Goal: Task Accomplishment & Management: Manage account settings

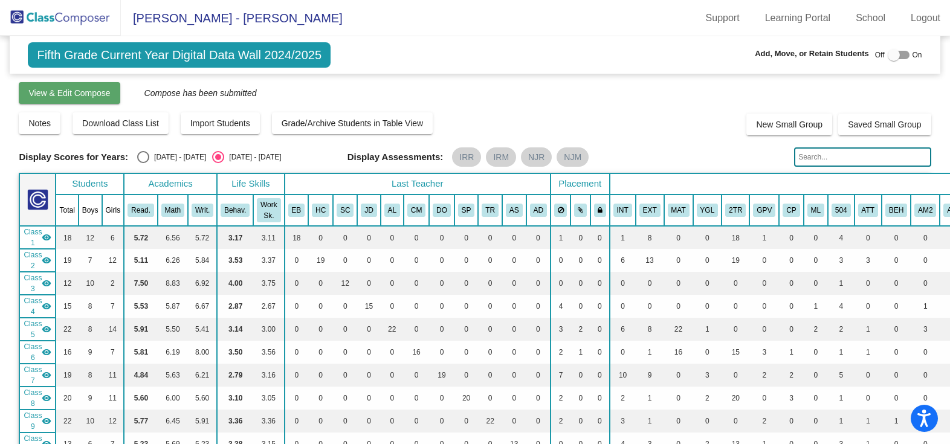
click at [90, 98] on span "View & Edit Compose" at bounding box center [69, 93] width 82 height 10
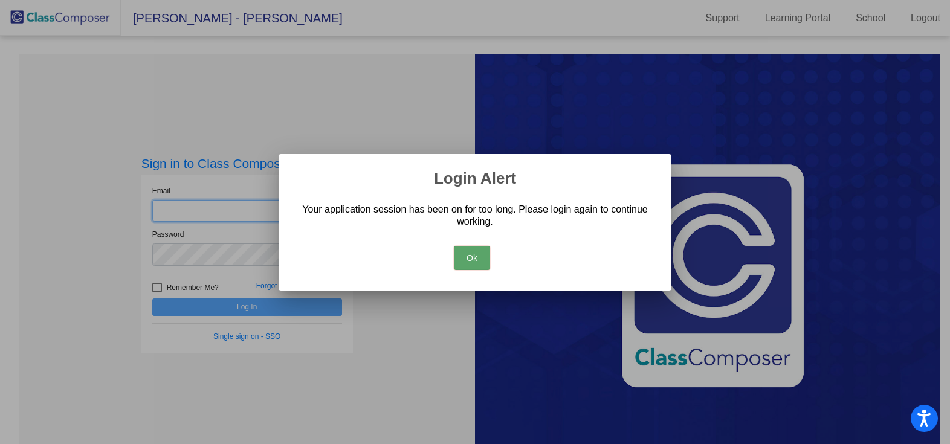
type input "[EMAIL_ADDRESS][DOMAIN_NAME]"
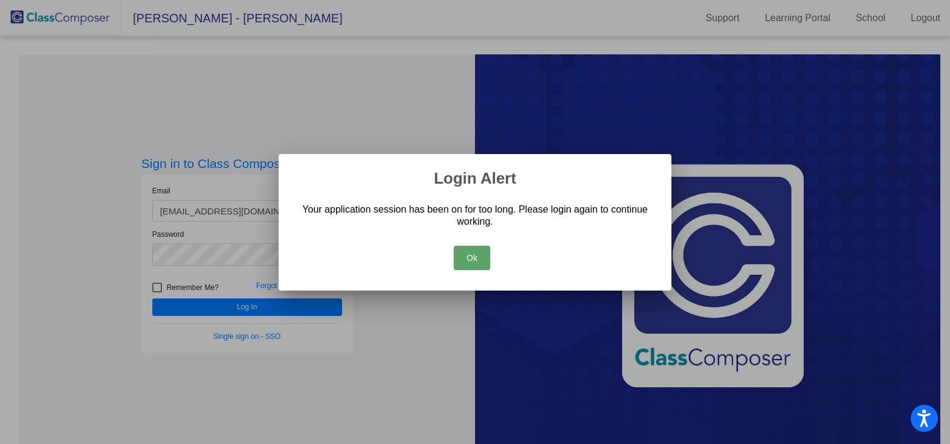
click at [472, 257] on button "Ok" at bounding box center [472, 258] width 36 height 24
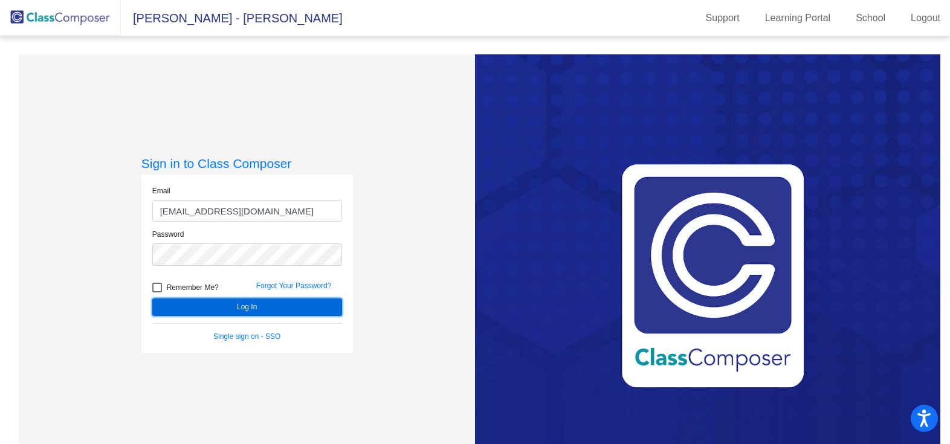
click at [244, 306] on button "Log In" at bounding box center [247, 308] width 190 height 18
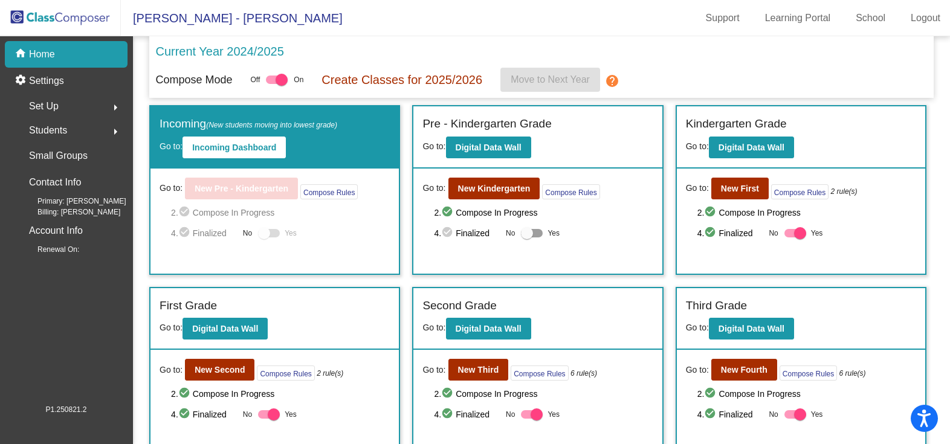
scroll to position [194, 0]
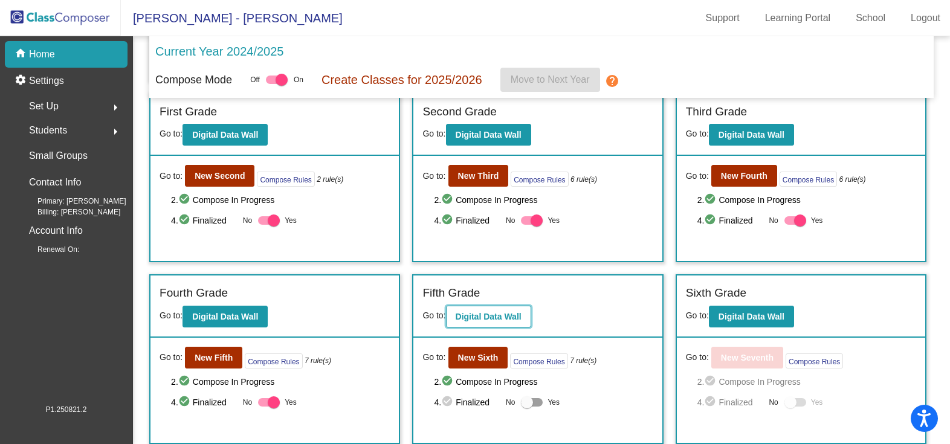
click at [477, 317] on b "Digital Data Wall" at bounding box center [489, 317] width 66 height 10
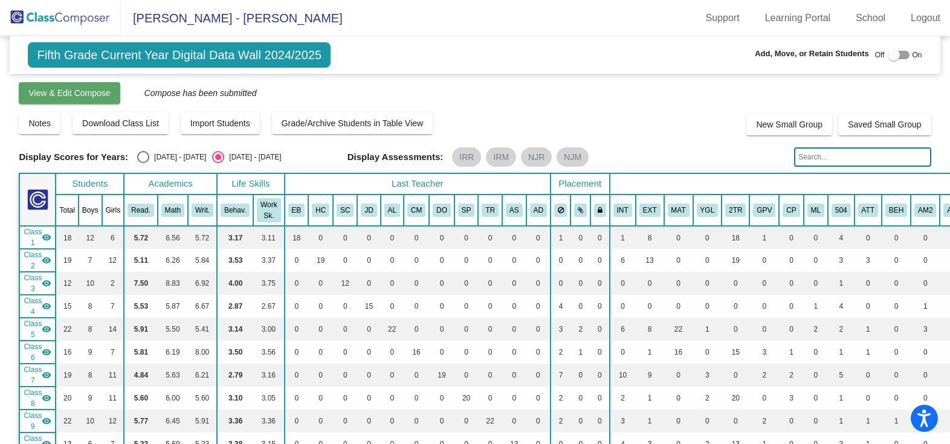
click at [80, 95] on span "View & Edit Compose" at bounding box center [69, 93] width 82 height 10
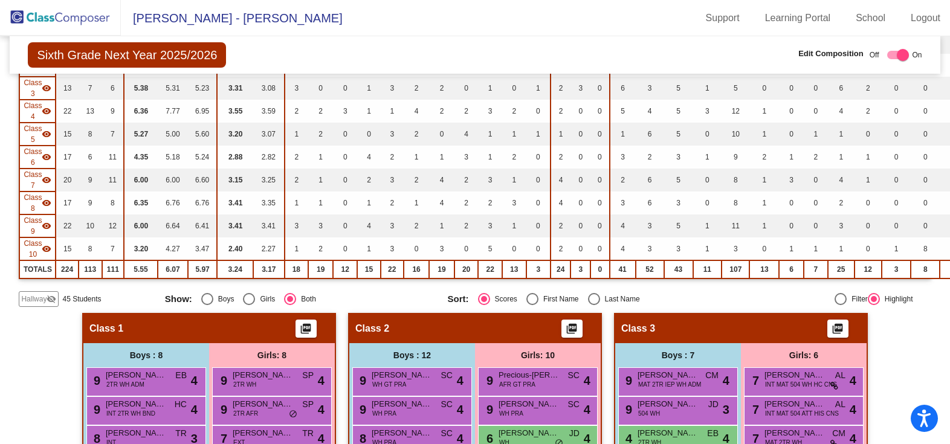
scroll to position [181, 0]
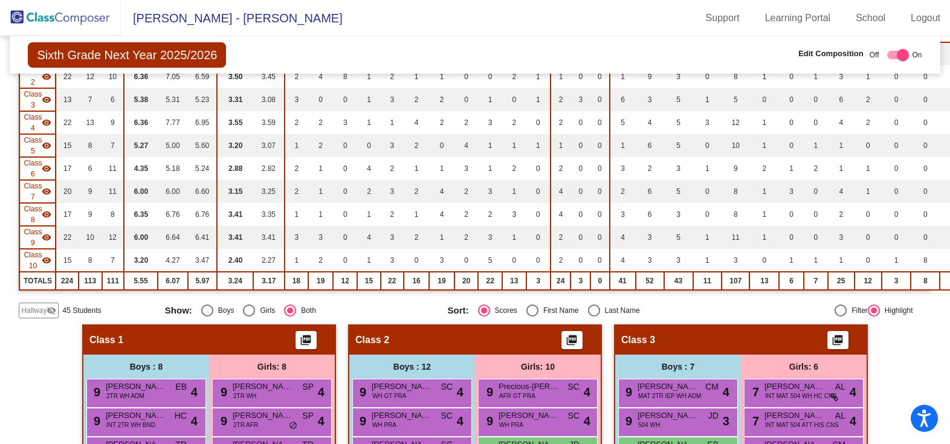
click at [106, 339] on span "Class 1" at bounding box center [106, 340] width 34 height 12
click at [0, 0] on div "Boys : 8" at bounding box center [0, 0] width 0 height 0
click at [114, 338] on span "Class 1" at bounding box center [106, 340] width 34 height 12
click at [186, 333] on div "Class 1 picture_as_pdf" at bounding box center [208, 340] width 251 height 29
click at [121, 337] on div "Class 1 picture_as_pdf" at bounding box center [208, 340] width 251 height 29
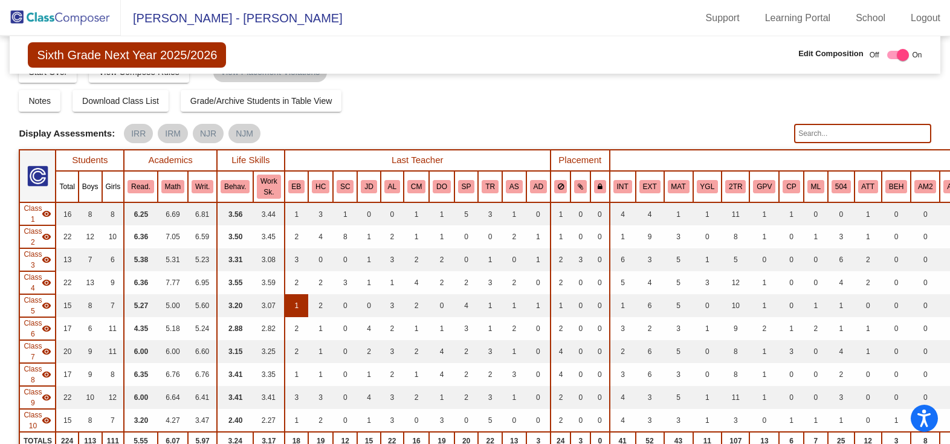
scroll to position [0, 0]
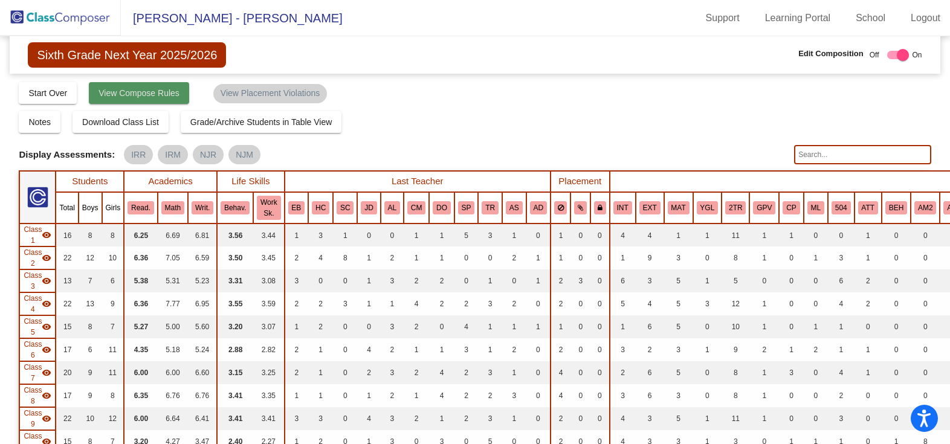
click at [146, 91] on span "View Compose Rules" at bounding box center [139, 93] width 81 height 10
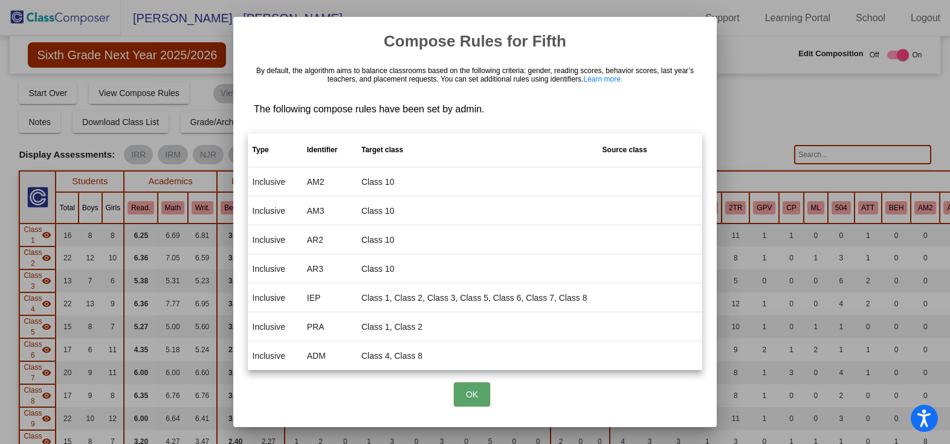
click at [484, 400] on button "OK" at bounding box center [472, 395] width 36 height 24
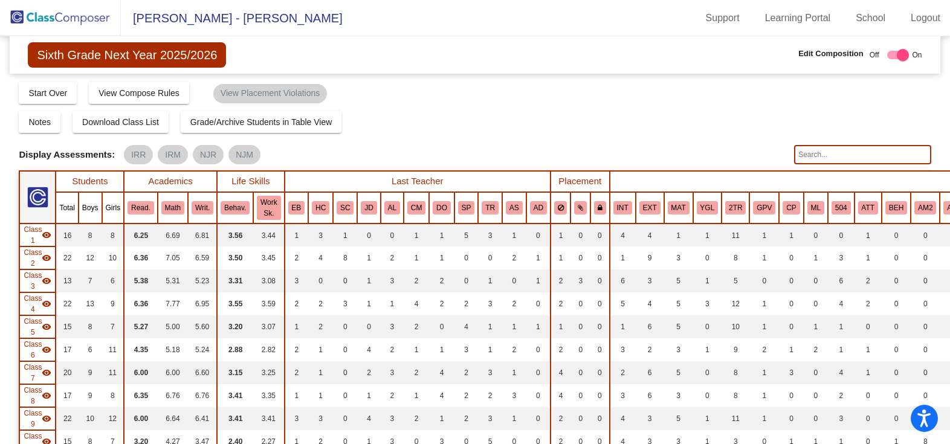
click at [37, 232] on span "Class 1" at bounding box center [33, 235] width 18 height 22
click at [35, 231] on span "Class 1" at bounding box center [33, 235] width 18 height 22
click at [33, 239] on span "Class 1" at bounding box center [33, 235] width 18 height 22
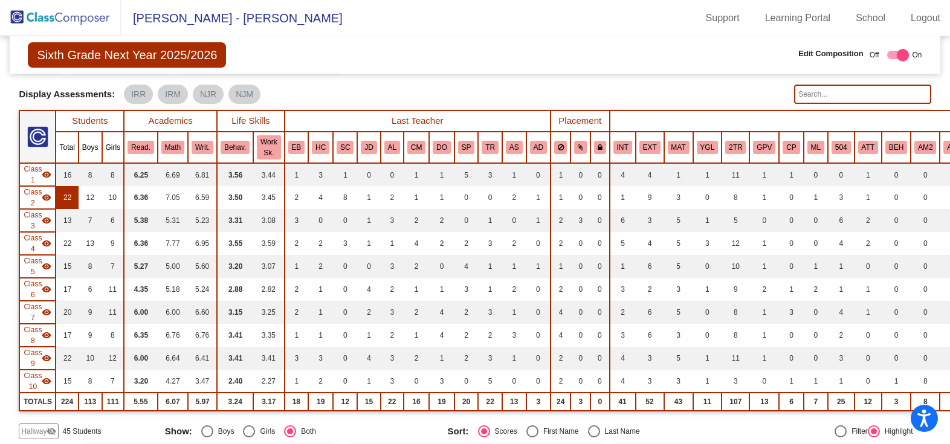
scroll to position [242, 0]
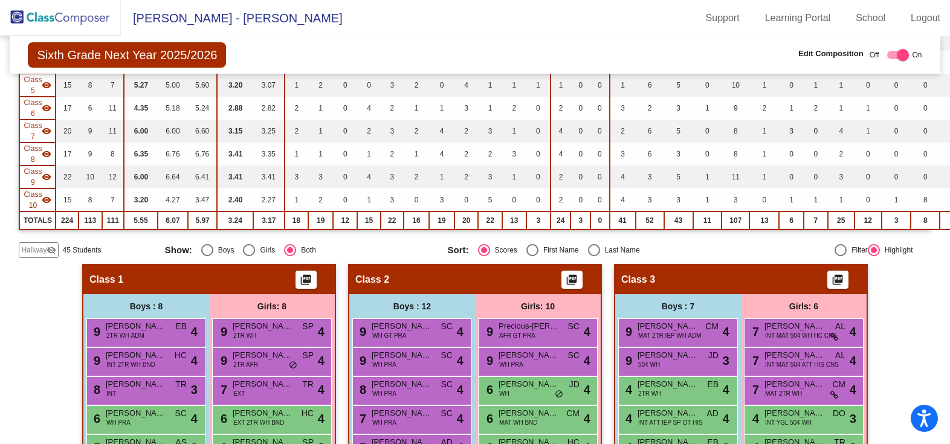
click at [106, 276] on span "Class 1" at bounding box center [106, 280] width 34 height 12
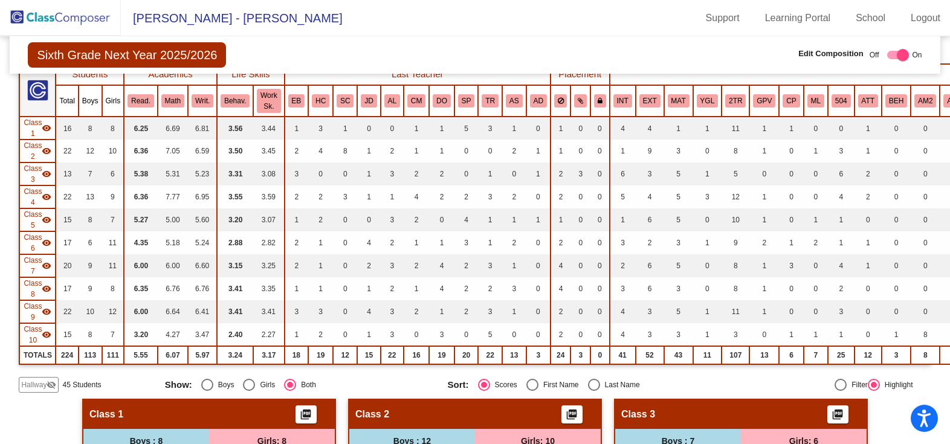
scroll to position [0, 0]
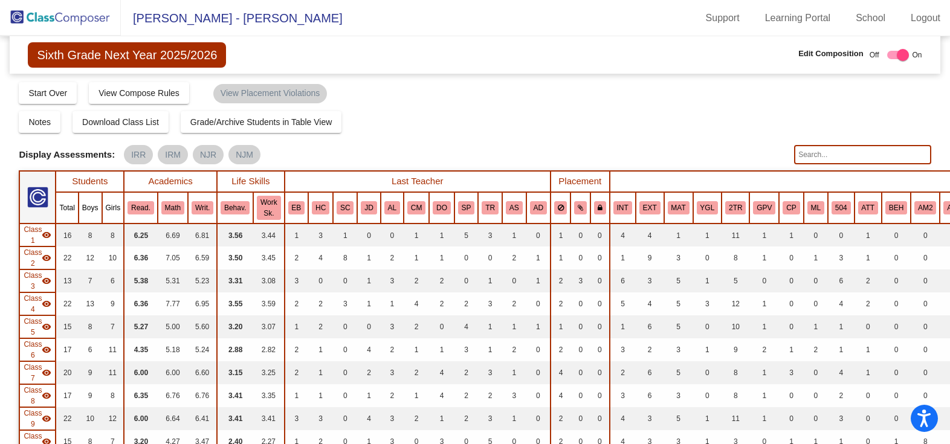
click at [51, 235] on mat-icon "visibility" at bounding box center [47, 235] width 10 height 10
click at [51, 235] on mat-icon "visibility_off" at bounding box center [47, 235] width 10 height 10
drag, startPoint x: 26, startPoint y: 233, endPoint x: 464, endPoint y: 75, distance: 465.9
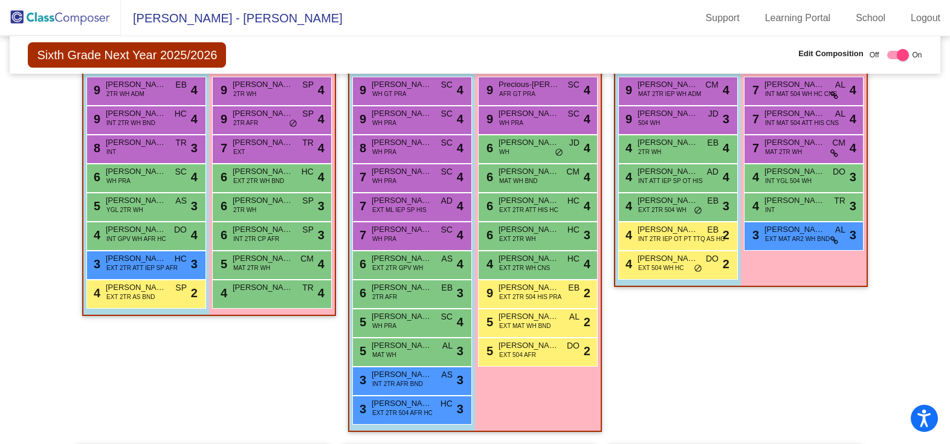
scroll to position [302, 0]
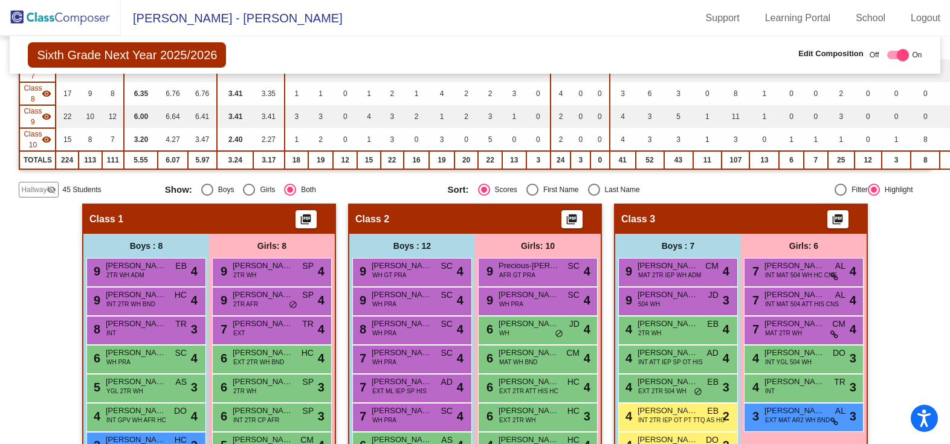
click at [196, 221] on div "Class 1 picture_as_pdf" at bounding box center [208, 219] width 251 height 29
click at [122, 218] on div "Class 1 picture_as_pdf" at bounding box center [208, 219] width 251 height 29
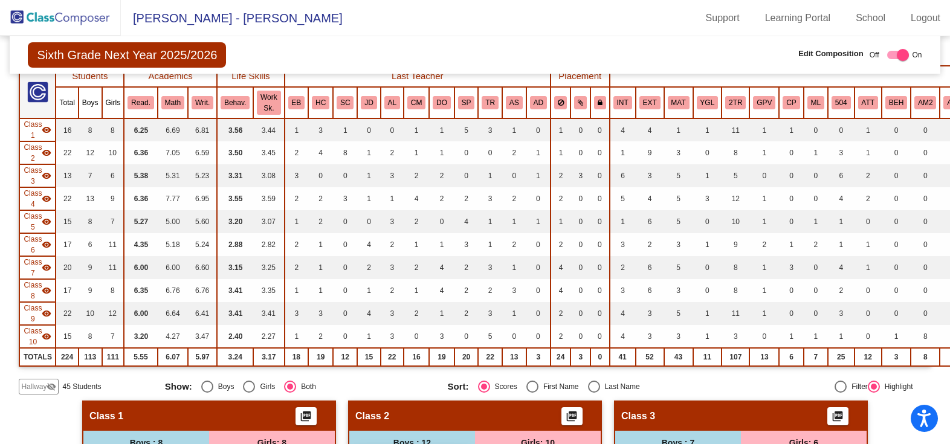
scroll to position [0, 0]
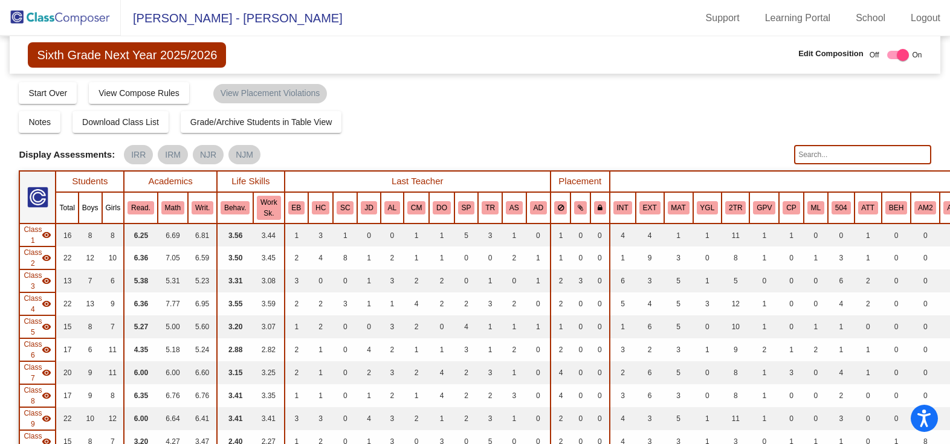
click at [41, 198] on img at bounding box center [37, 197] width 21 height 21
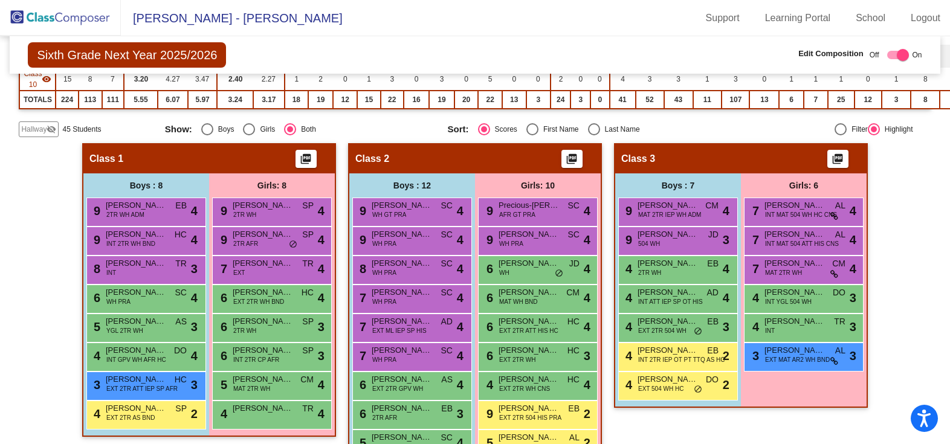
scroll to position [181, 0]
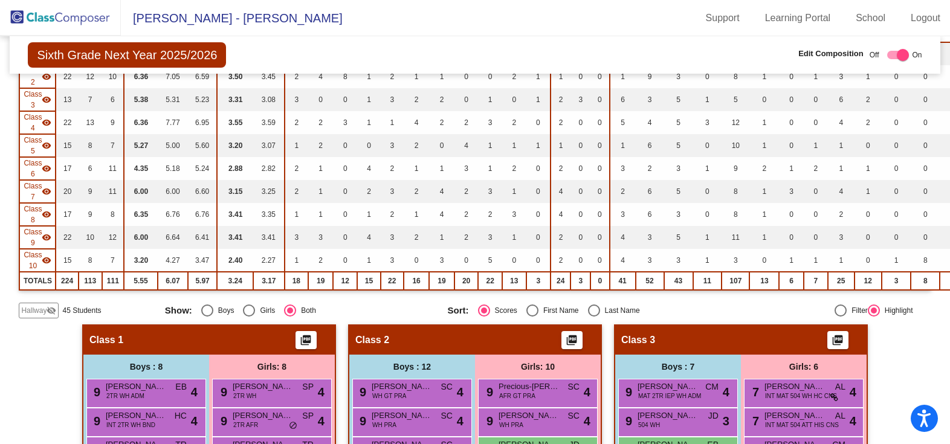
click at [80, 310] on span "45 Students" at bounding box center [81, 310] width 39 height 11
click at [36, 279] on td "TOTALS" at bounding box center [37, 281] width 36 height 18
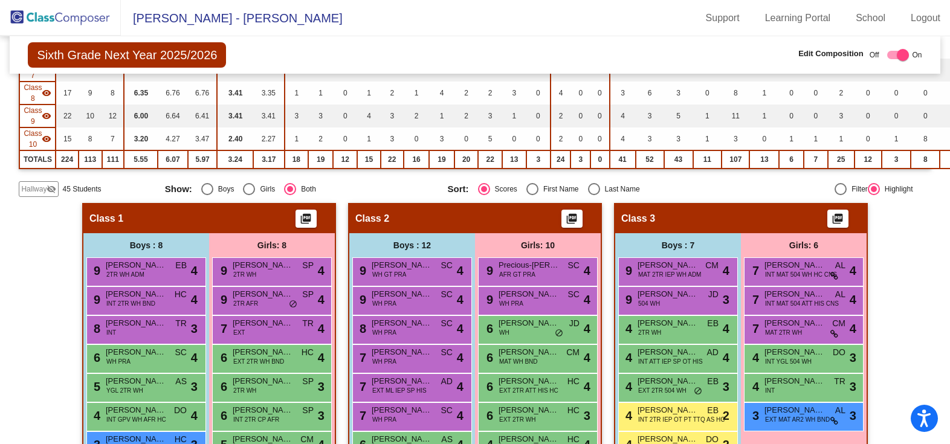
scroll to position [302, 0]
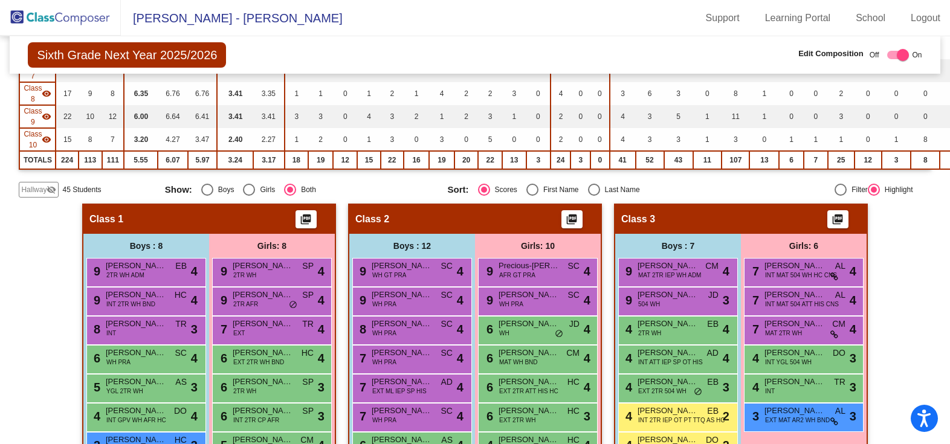
click at [146, 228] on div "Class 1 picture_as_pdf" at bounding box center [208, 219] width 251 height 29
click at [301, 220] on mat-icon "picture_as_pdf" at bounding box center [306, 221] width 15 height 17
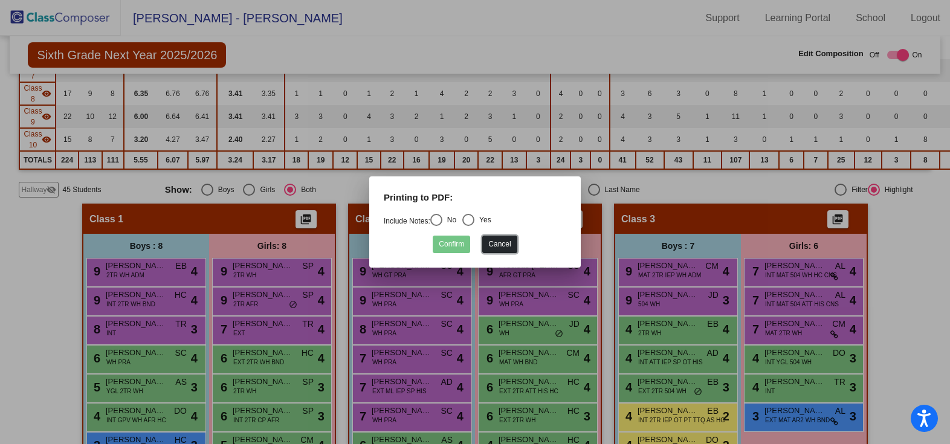
click at [506, 245] on button "Cancel" at bounding box center [499, 245] width 34 height 18
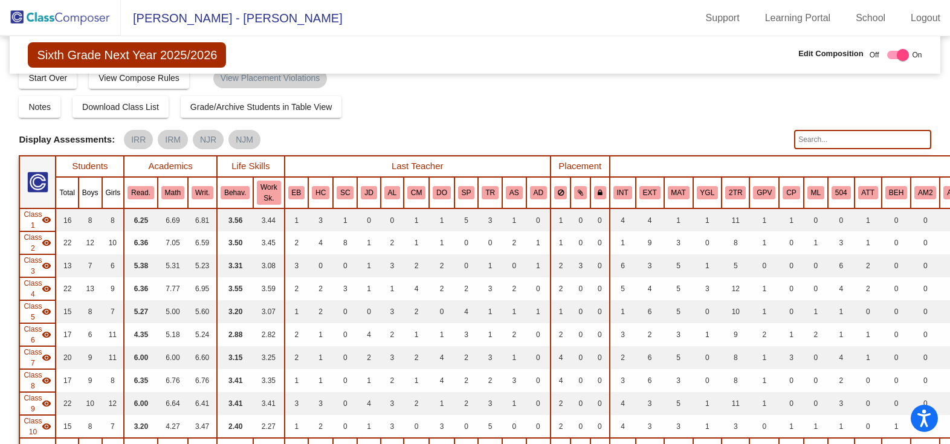
scroll to position [0, 0]
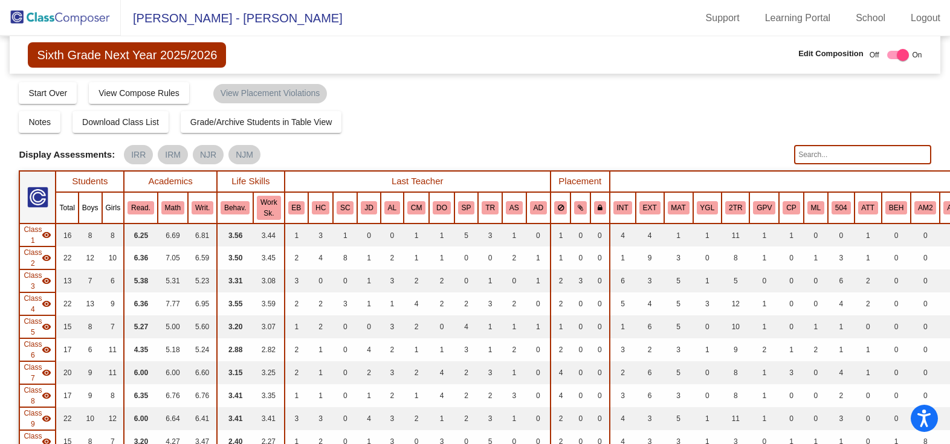
click at [67, 12] on img at bounding box center [60, 18] width 121 height 36
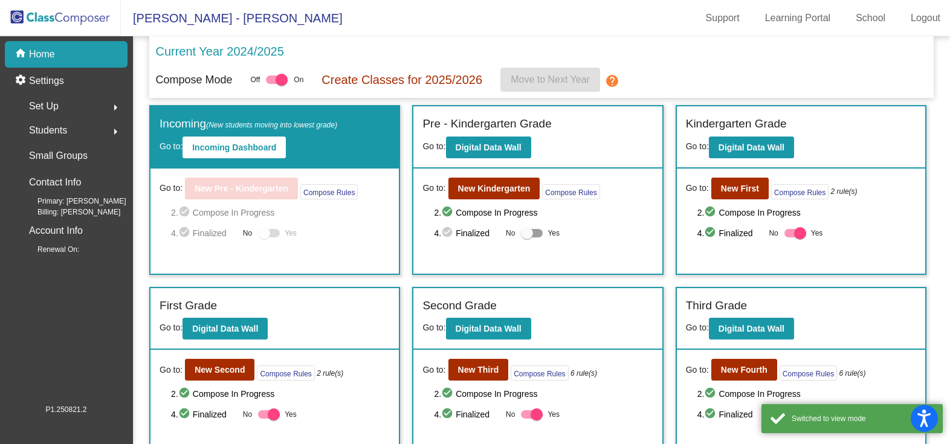
click at [62, 106] on div "Set Up arrow_right" at bounding box center [69, 106] width 115 height 24
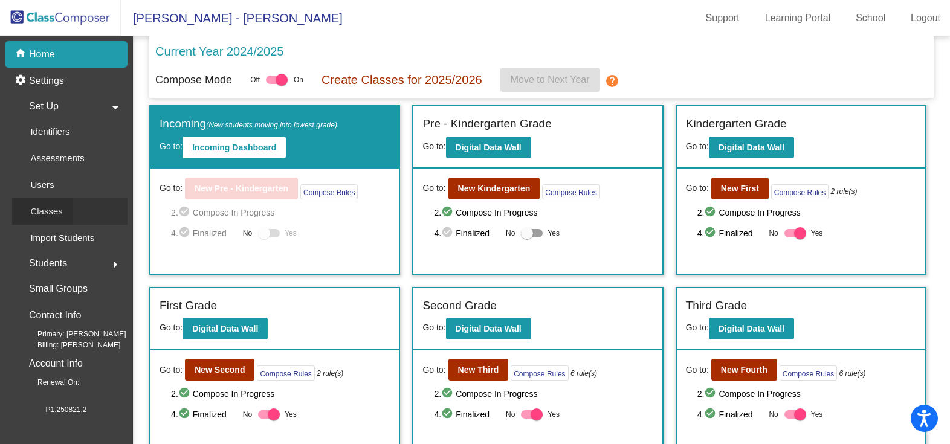
click at [61, 203] on div "Classes" at bounding box center [42, 211] width 60 height 27
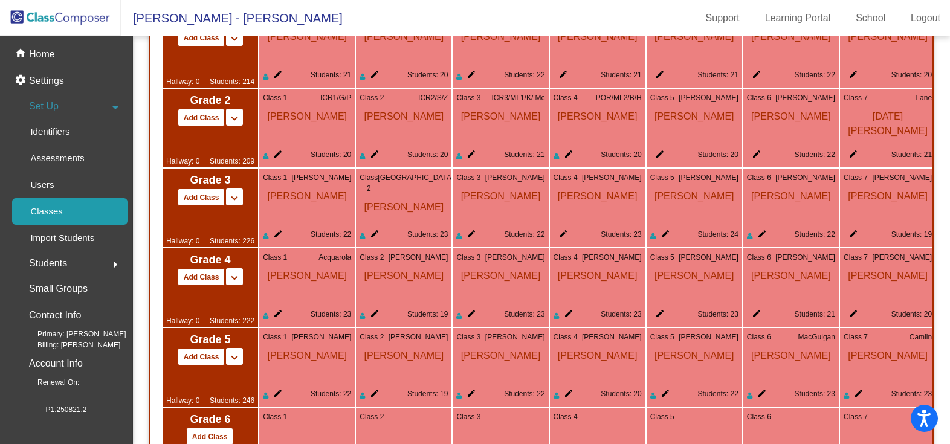
scroll to position [1117, 0]
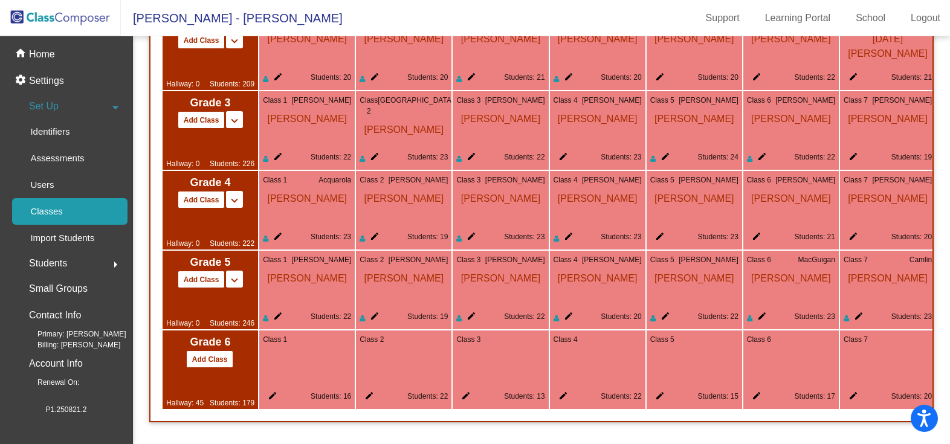
click at [274, 334] on span "Class 1" at bounding box center [275, 339] width 24 height 11
click at [48, 75] on p "Settings" at bounding box center [46, 81] width 35 height 15
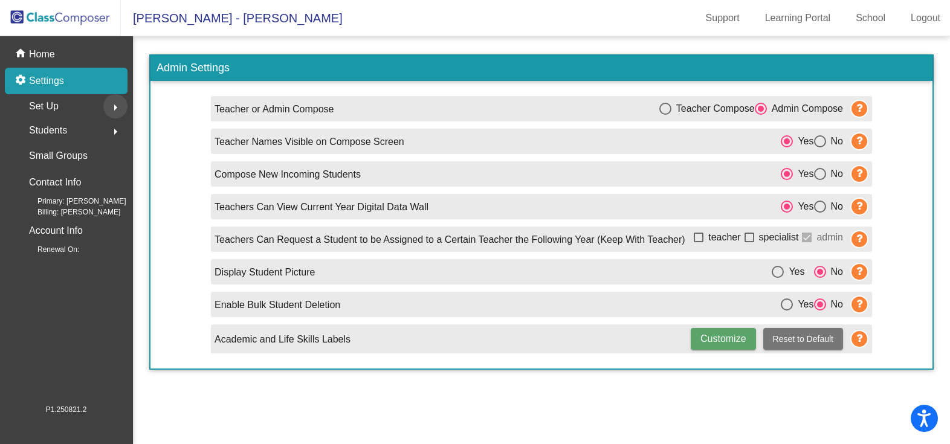
click at [103, 106] on button "arrow_right" at bounding box center [115, 106] width 24 height 24
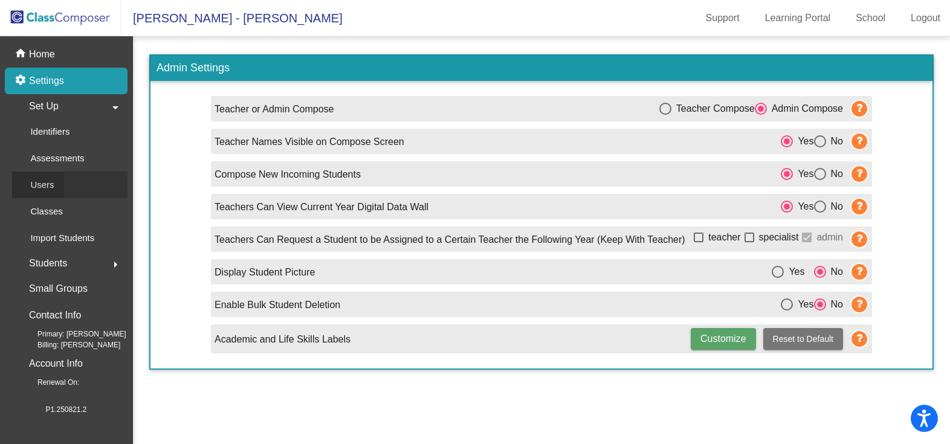
click at [64, 187] on link "Users" at bounding box center [69, 185] width 115 height 27
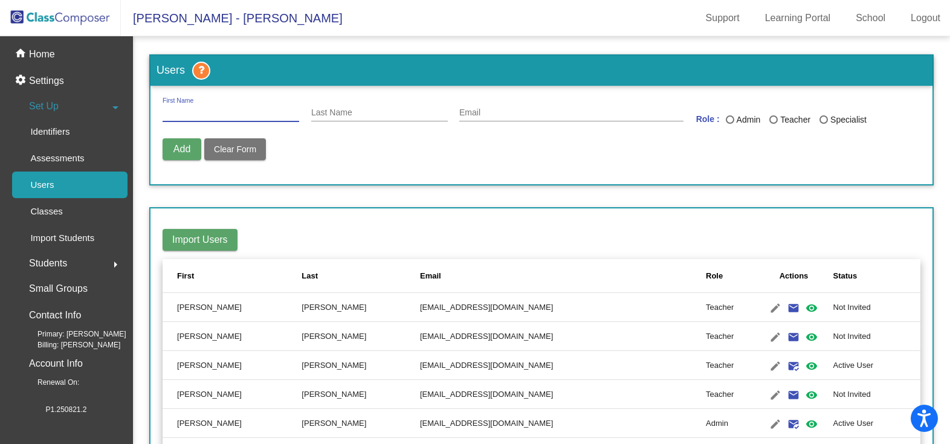
click at [213, 115] on input "First Name" at bounding box center [231, 113] width 137 height 10
type input "l"
type input "[EMAIL_ADDRESS][DOMAIN_NAME]"
drag, startPoint x: 256, startPoint y: 113, endPoint x: 159, endPoint y: 117, distance: 96.8
click at [159, 117] on form "[EMAIL_ADDRESS][DOMAIN_NAME] First Name Last Name Email Role : Admin Teacher Sp…" at bounding box center [541, 135] width 782 height 99
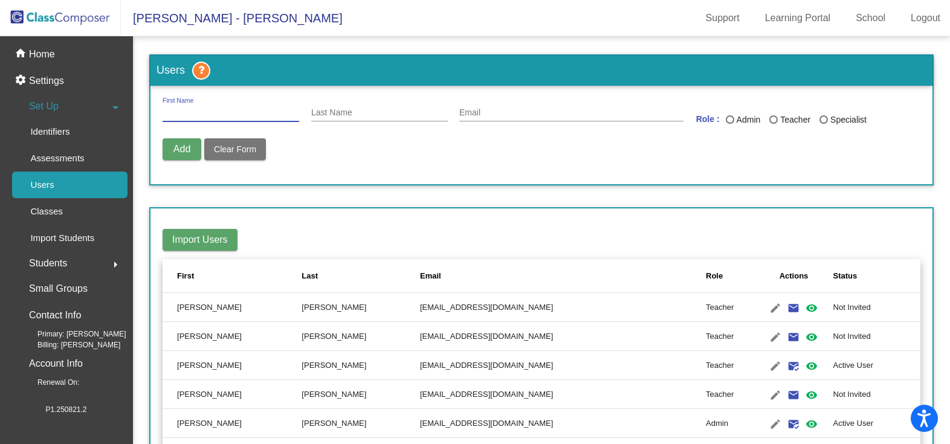
click at [475, 114] on input "Email" at bounding box center [571, 113] width 224 height 10
paste input "[EMAIL_ADDRESS][DOMAIN_NAME]"
type input "[EMAIL_ADDRESS][DOMAIN_NAME]"
click at [233, 109] on input "First Name" at bounding box center [231, 113] width 137 height 10
type input "[PERSON_NAME]"
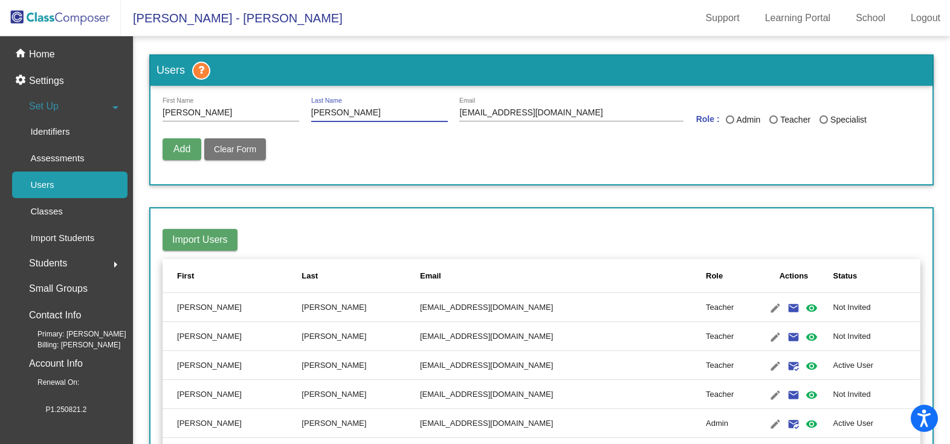
type input "[PERSON_NAME]"
click at [774, 120] on div "Last Name" at bounding box center [774, 120] width 0 height 0
click at [773, 124] on input "Teacher" at bounding box center [773, 124] width 1 height 1
radio input "true"
click at [174, 150] on span "Add" at bounding box center [181, 149] width 17 height 10
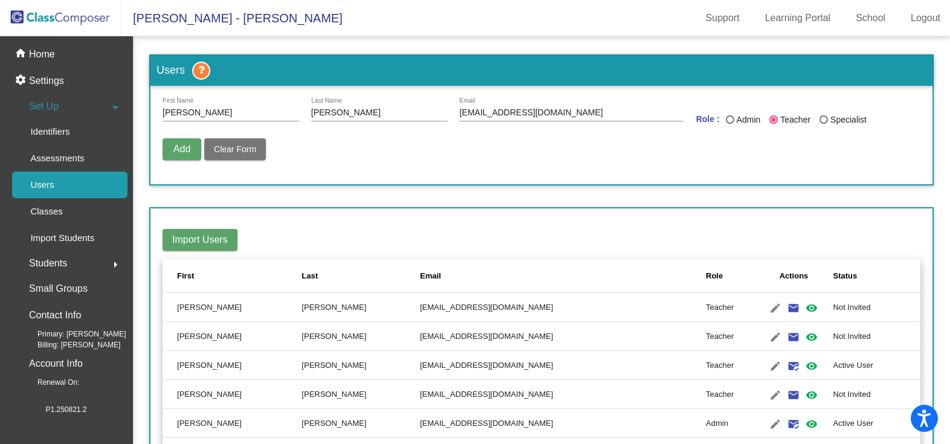
radio input "false"
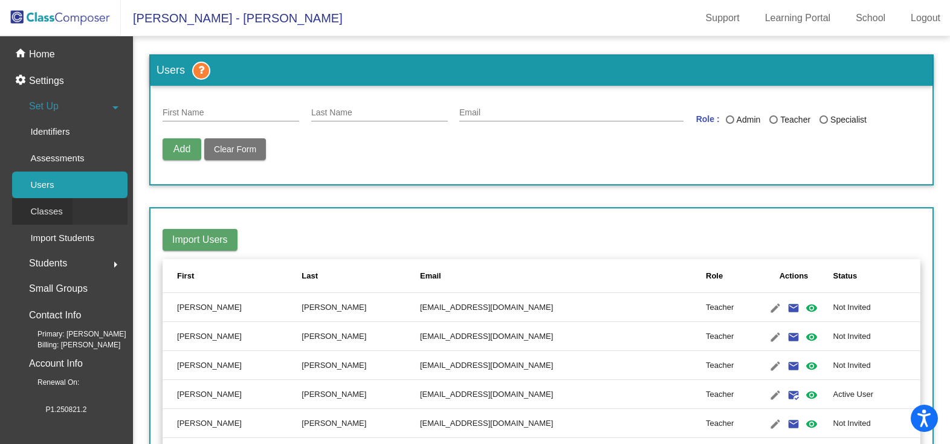
click at [57, 210] on p "Classes" at bounding box center [46, 211] width 32 height 15
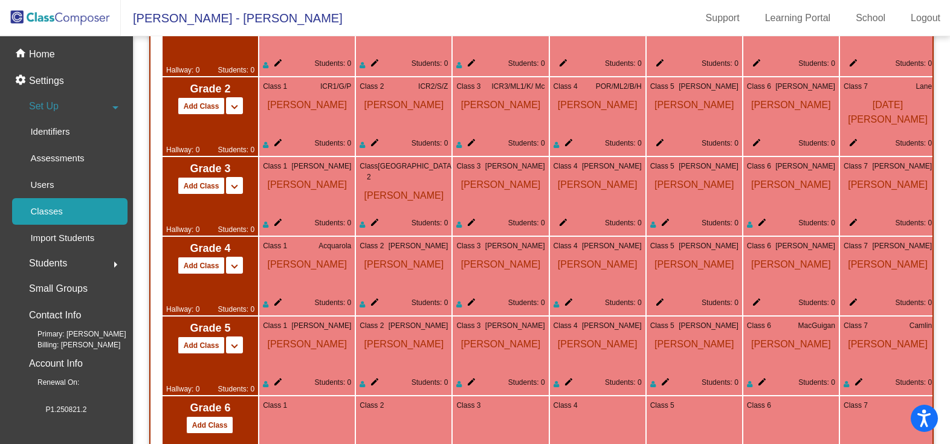
scroll to position [1117, 0]
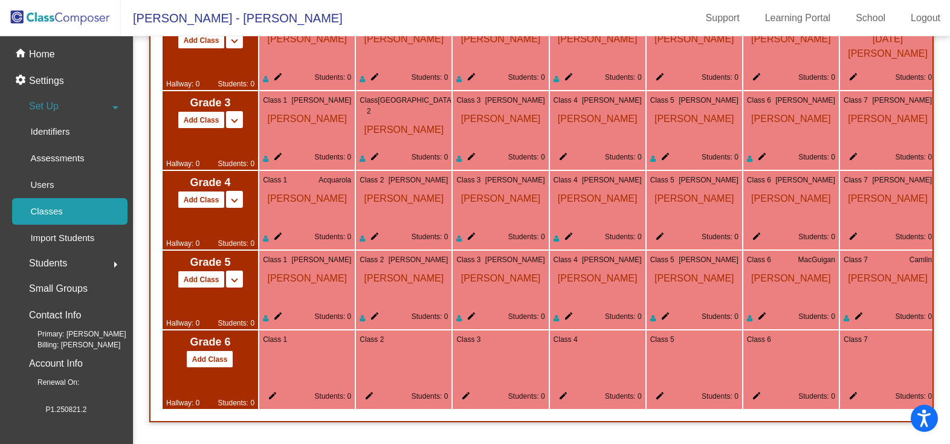
click at [660, 391] on mat-icon "edit" at bounding box center [657, 398] width 15 height 15
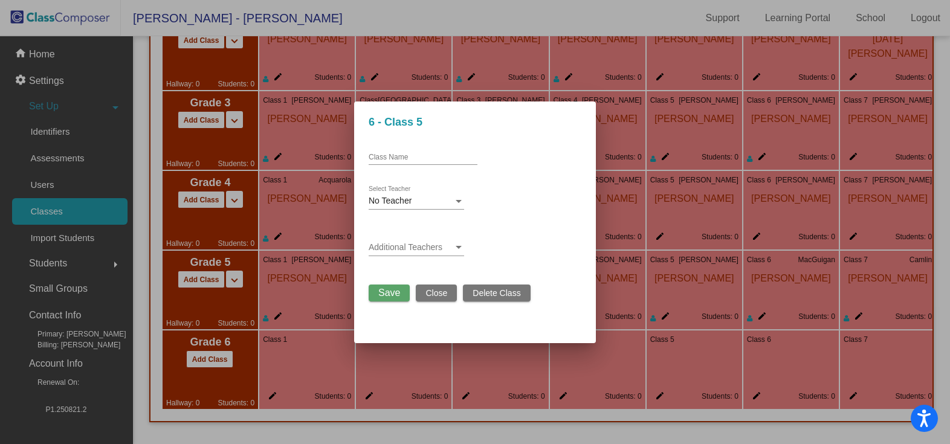
click at [458, 201] on div at bounding box center [459, 201] width 6 height 3
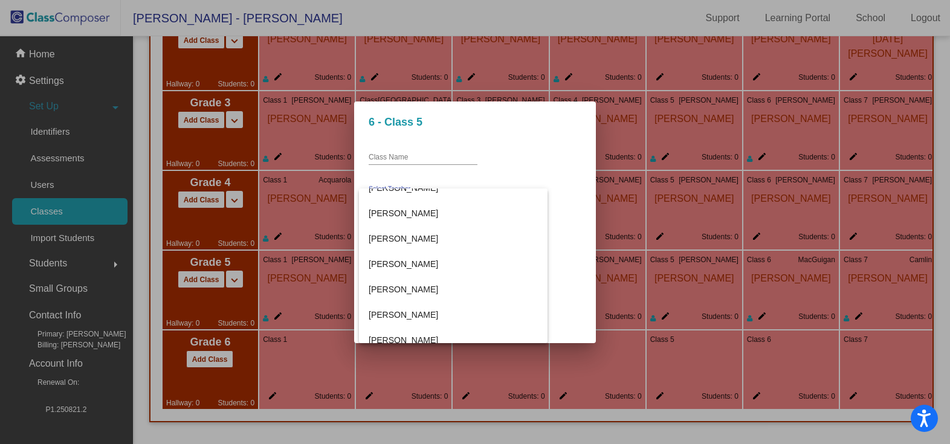
scroll to position [484, 0]
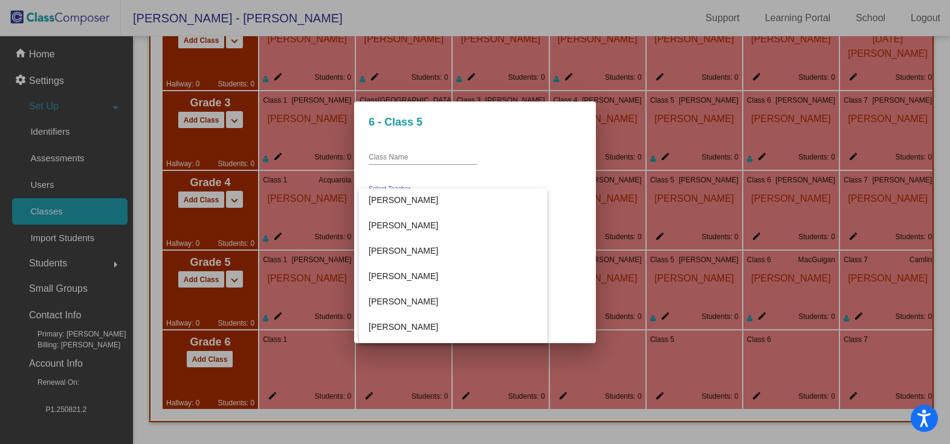
click at [520, 209] on div at bounding box center [475, 222] width 950 height 444
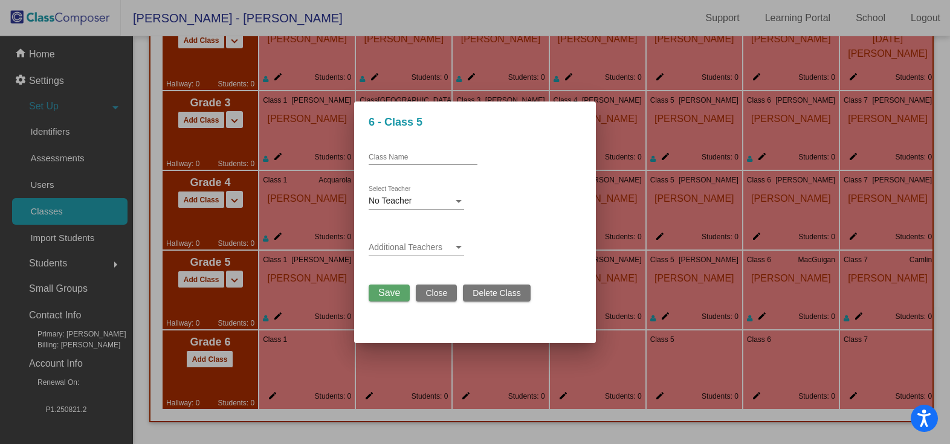
click at [460, 247] on div at bounding box center [459, 247] width 6 height 3
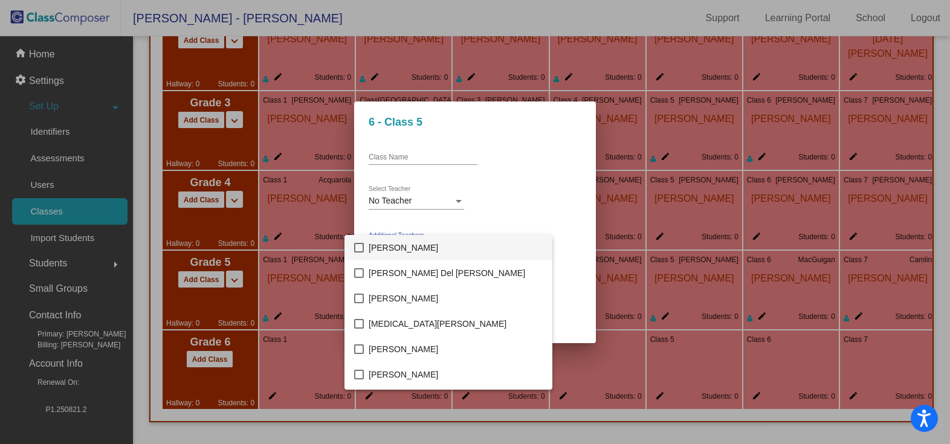
click at [550, 207] on div at bounding box center [475, 222] width 950 height 444
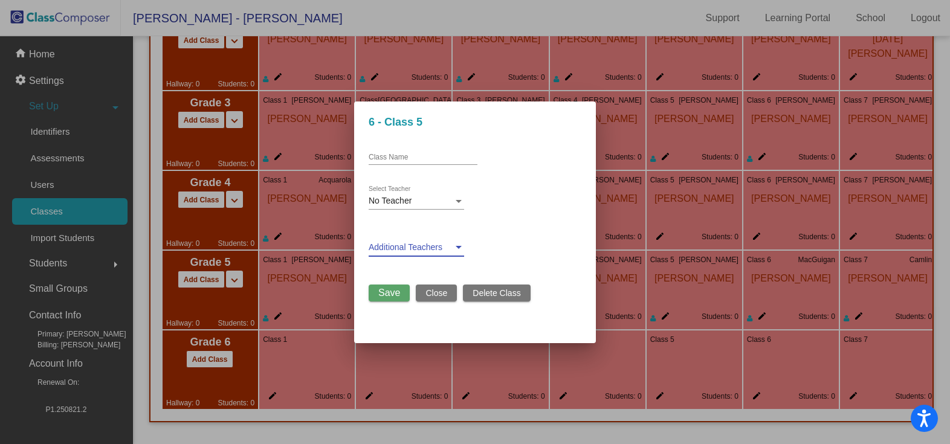
click at [459, 247] on div at bounding box center [459, 247] width 6 height 3
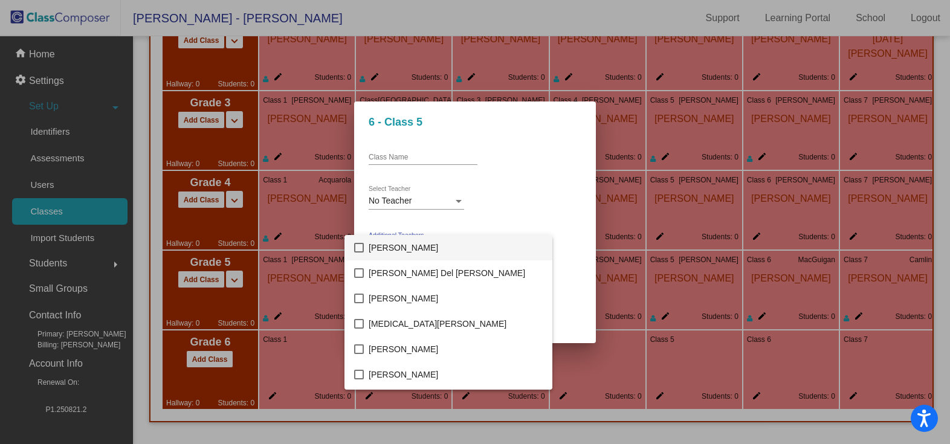
click at [545, 198] on div at bounding box center [475, 222] width 950 height 444
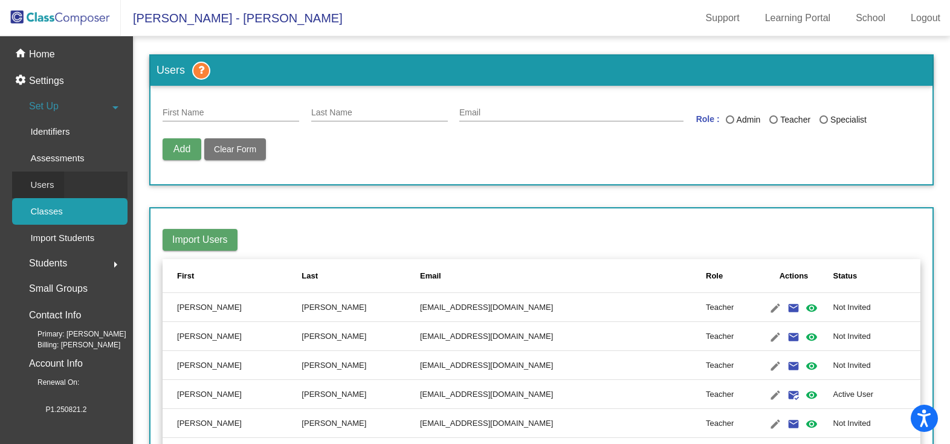
click at [57, 190] on div "Users" at bounding box center [38, 185] width 52 height 27
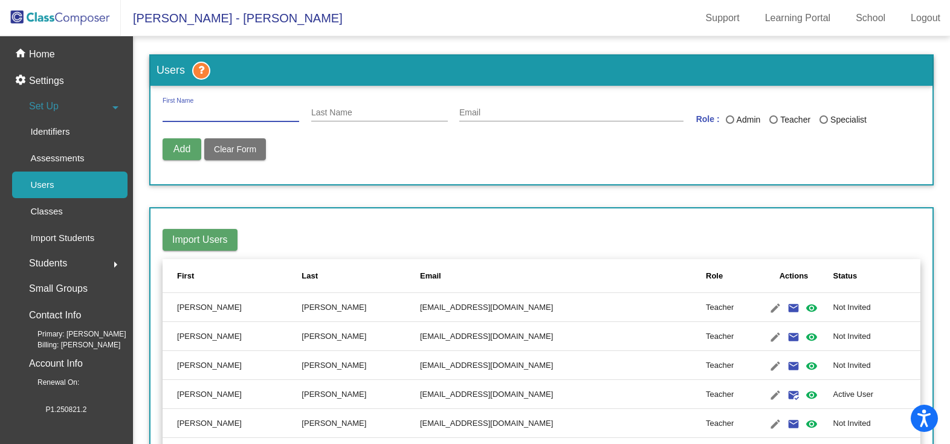
click at [236, 109] on input "First Name" at bounding box center [231, 113] width 137 height 10
type input "[PERSON_NAME]"
type input "Canora"
type input "`"
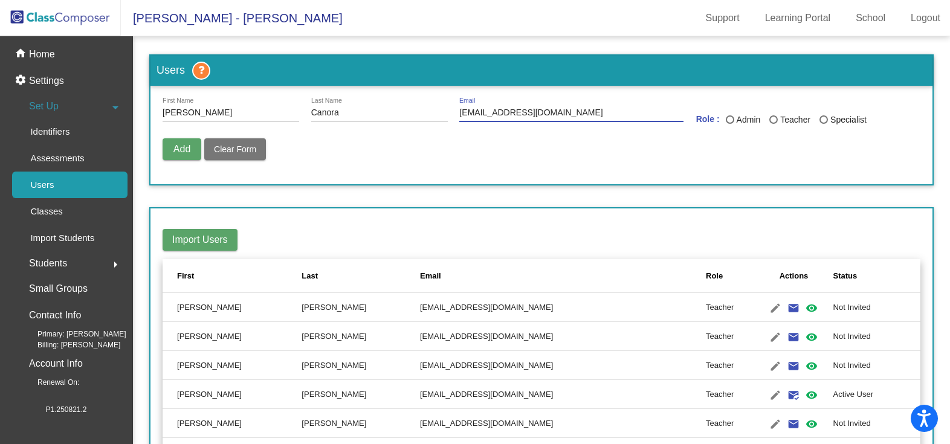
type input "[EMAIL_ADDRESS][DOMAIN_NAME]"
click at [820, 120] on div "Last Name" at bounding box center [824, 119] width 8 height 8
click at [823, 124] on input "Specialist" at bounding box center [823, 124] width 1 height 1
radio input "true"
click at [186, 146] on span "Add" at bounding box center [181, 149] width 17 height 10
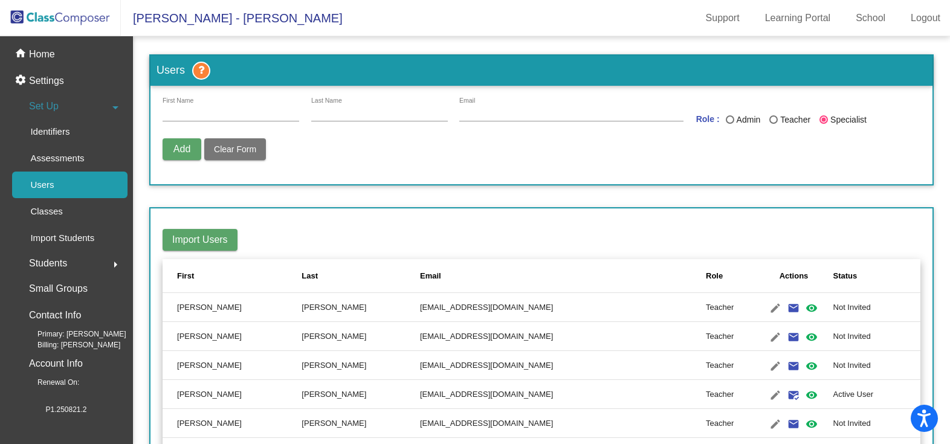
radio input "false"
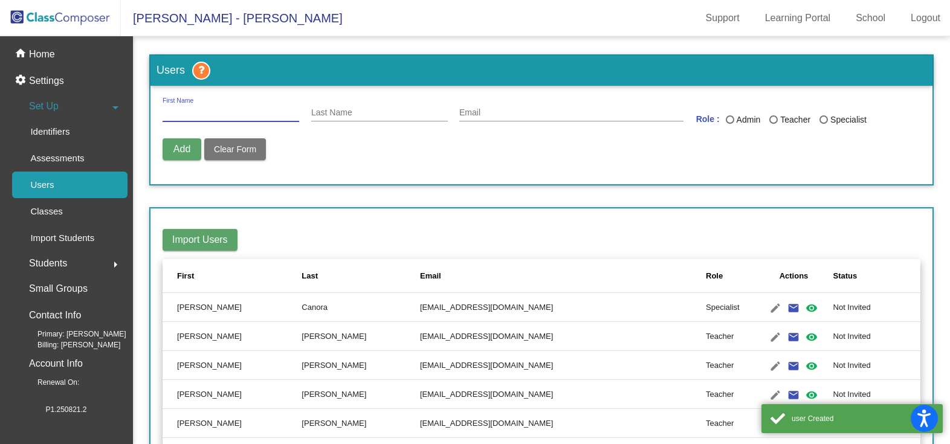
click at [212, 111] on input "First Name" at bounding box center [231, 113] width 137 height 10
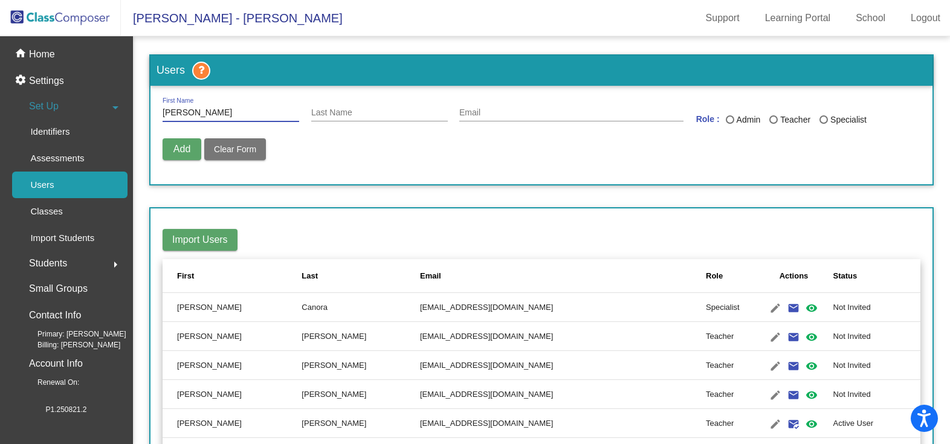
type input "[PERSON_NAME]"
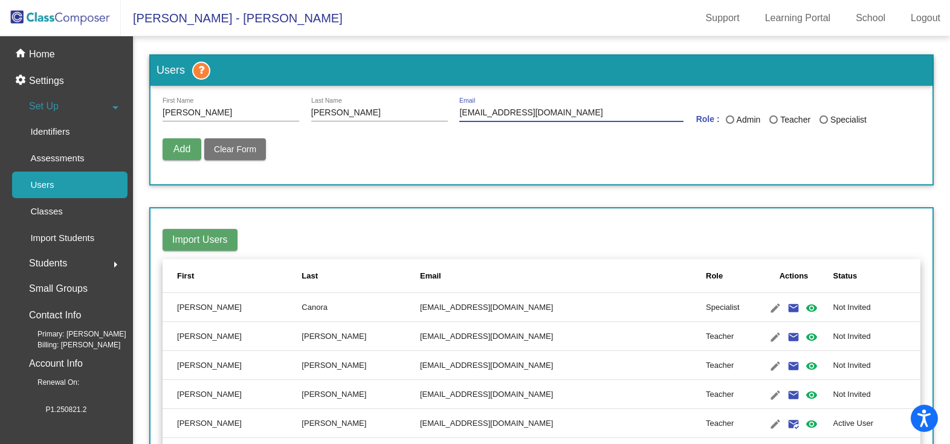
type input "[EMAIL_ADDRESS][DOMAIN_NAME]"
click at [820, 120] on div "Last Name" at bounding box center [824, 119] width 8 height 8
click at [823, 124] on input "Specialist" at bounding box center [823, 124] width 1 height 1
radio input "true"
click at [181, 153] on span "Add" at bounding box center [181, 149] width 17 height 10
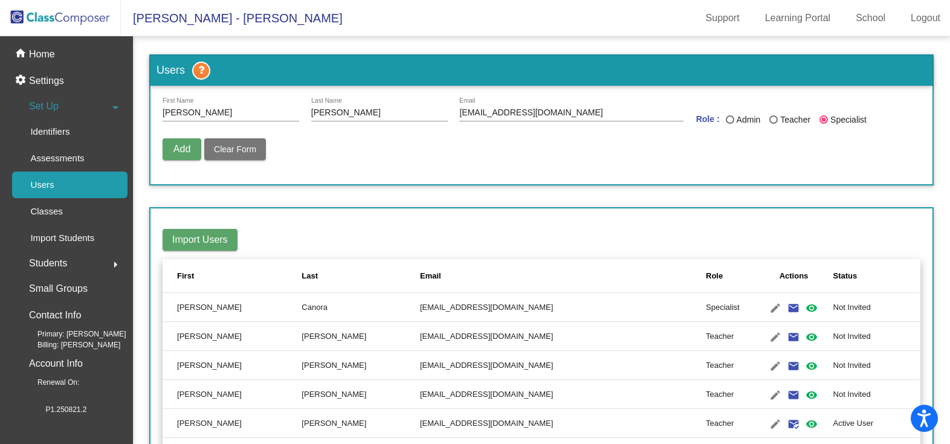
radio input "false"
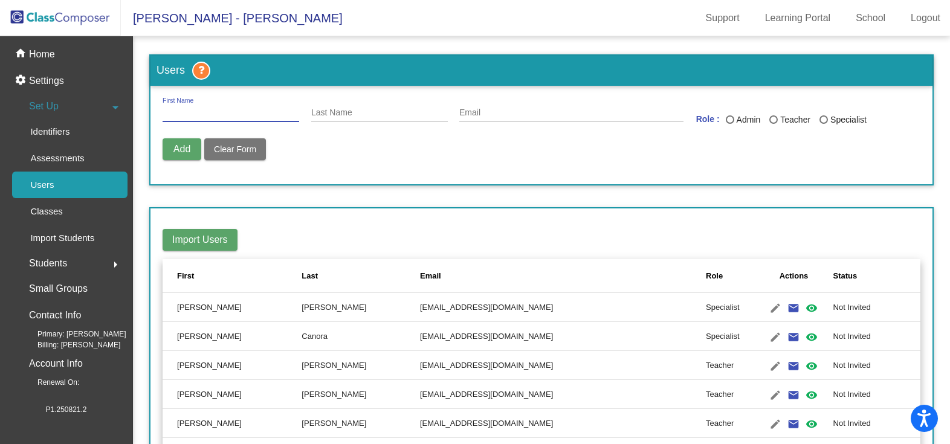
click at [214, 114] on input "First Name" at bounding box center [231, 113] width 137 height 10
type input "[PERSON_NAME]"
type input "Ryman"
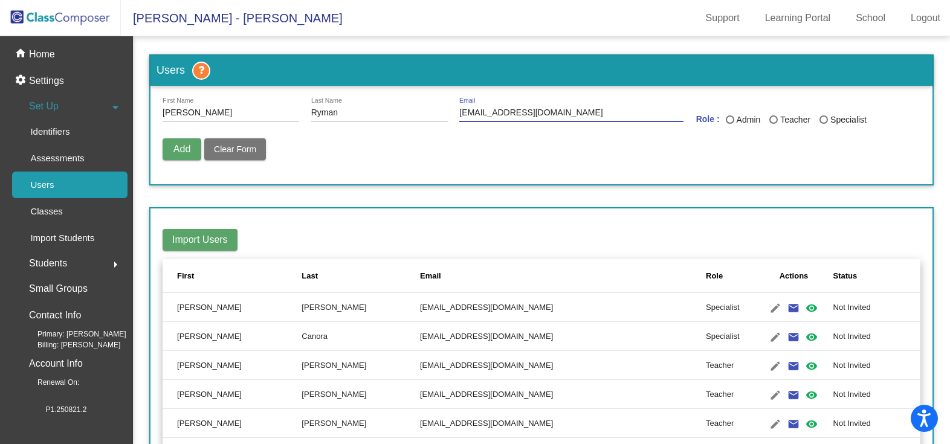
type input "[EMAIL_ADDRESS][DOMAIN_NAME]"
click at [821, 119] on div "Last Name" at bounding box center [824, 119] width 8 height 8
click at [823, 124] on input "Specialist" at bounding box center [823, 124] width 1 height 1
radio input "true"
click at [197, 150] on button "Add" at bounding box center [182, 149] width 39 height 22
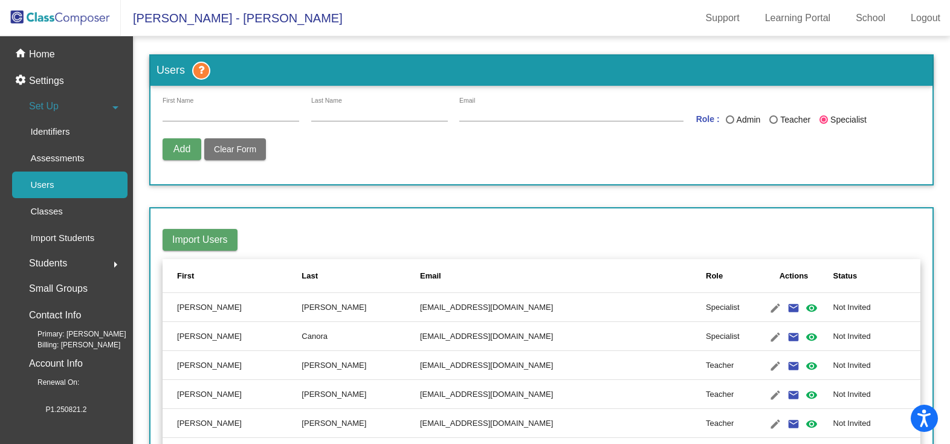
radio input "false"
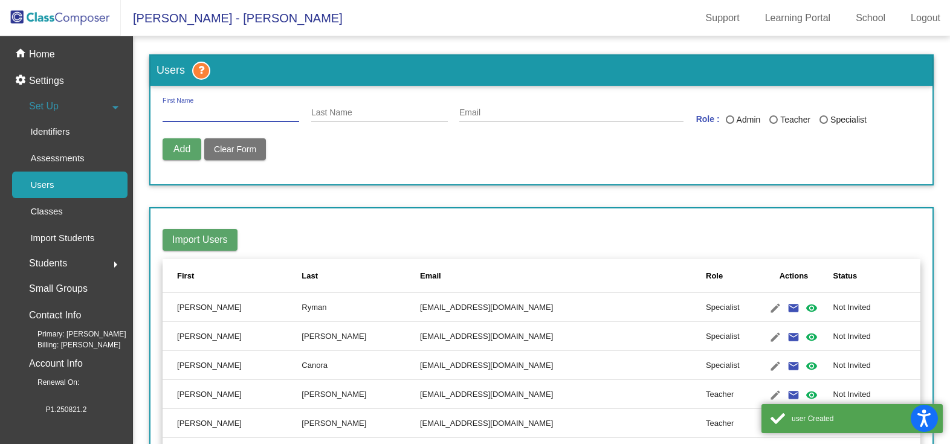
click at [210, 115] on input "First Name" at bounding box center [231, 113] width 137 height 10
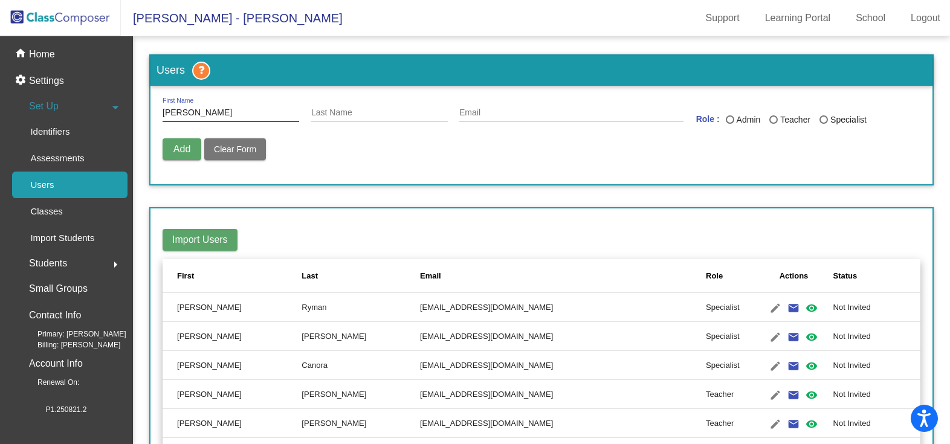
type input "[PERSON_NAME]"
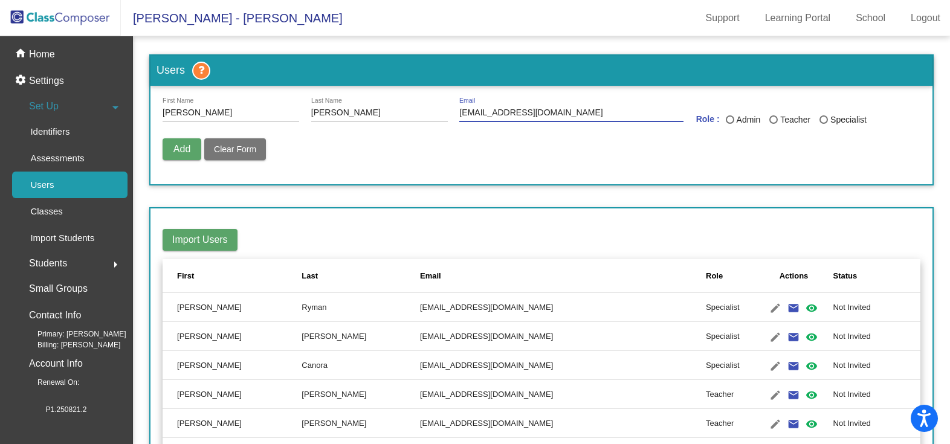
type input "[EMAIL_ADDRESS][DOMAIN_NAME]"
click at [774, 120] on div "Last Name" at bounding box center [773, 119] width 8 height 8
click at [774, 124] on input "Teacher" at bounding box center [773, 124] width 1 height 1
radio input "true"
click at [175, 145] on span "Add" at bounding box center [181, 149] width 17 height 10
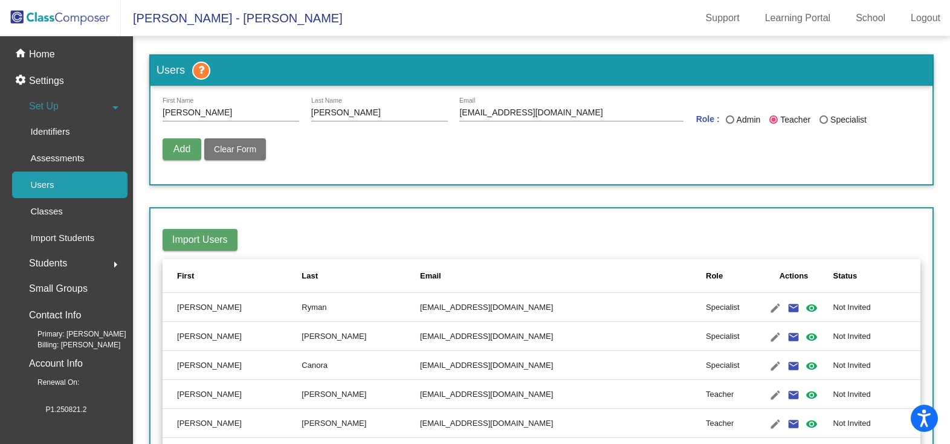
radio input "false"
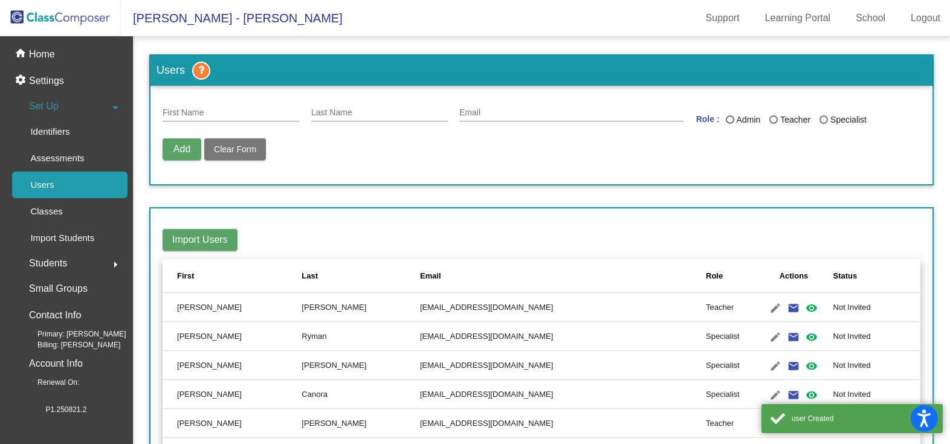
click at [204, 109] on input "First Name" at bounding box center [231, 113] width 137 height 10
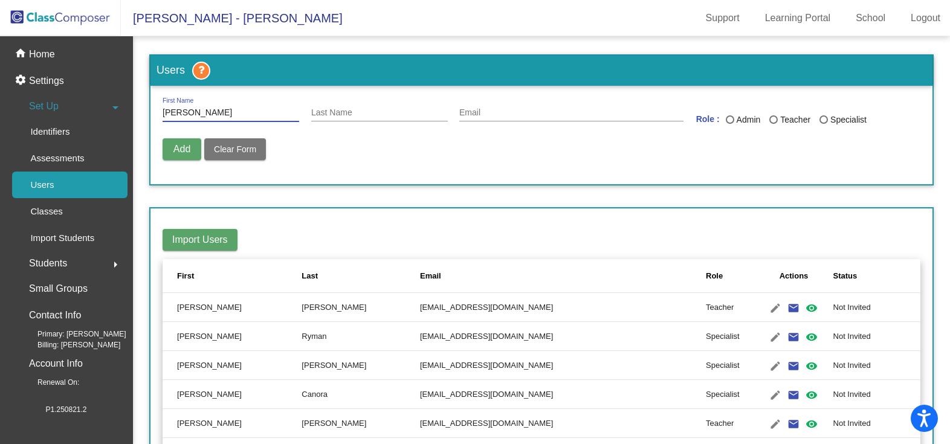
type input "[PERSON_NAME]"
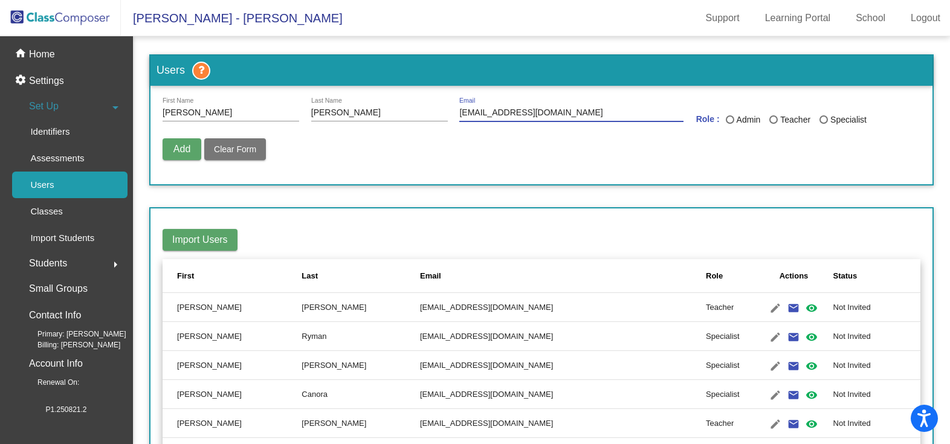
type input "[EMAIL_ADDRESS][DOMAIN_NAME]"
click at [773, 120] on div "Last Name" at bounding box center [773, 119] width 8 height 8
click at [773, 124] on input "Teacher" at bounding box center [773, 124] width 1 height 1
radio input "true"
click at [181, 150] on span "Add" at bounding box center [181, 149] width 17 height 10
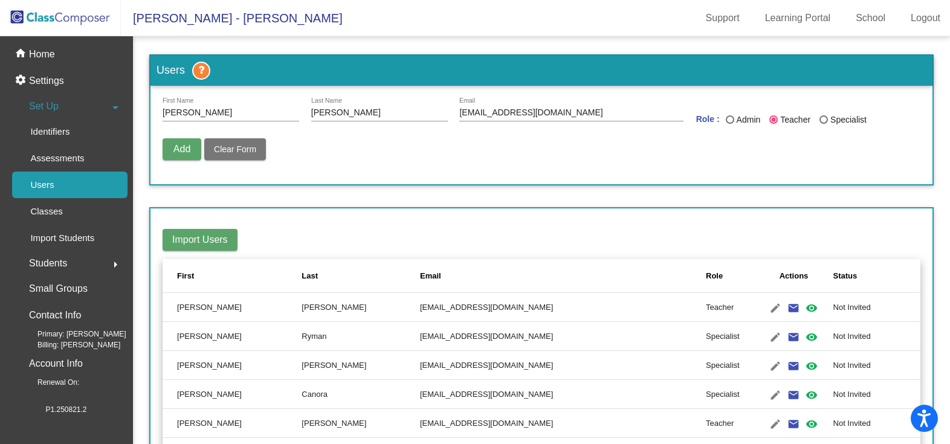
radio input "false"
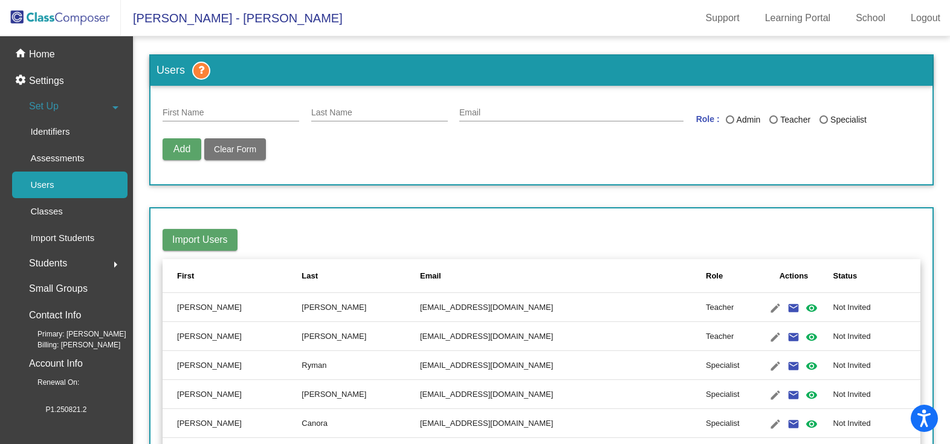
click at [246, 118] on div "First Name" at bounding box center [231, 110] width 137 height 24
type input "[PERSON_NAME]"
type input "[EMAIL_ADDRESS][DOMAIN_NAME]"
click at [778, 120] on div "Teacher" at bounding box center [794, 120] width 33 height 13
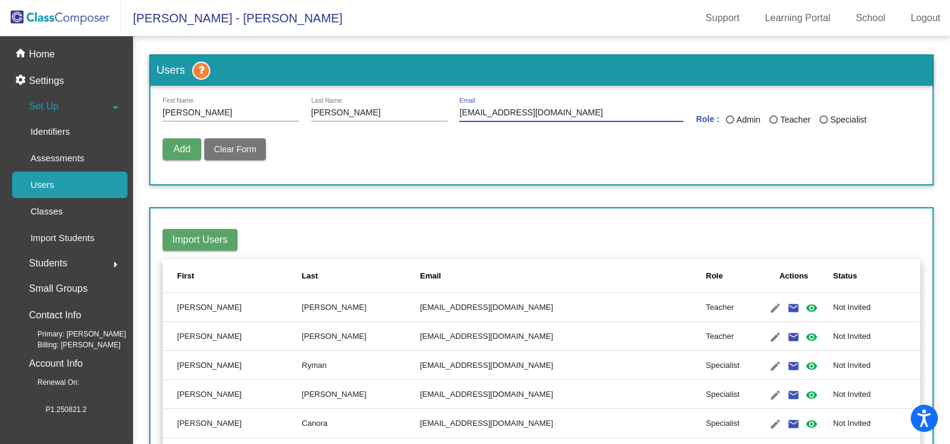
click at [774, 124] on input "Teacher" at bounding box center [773, 124] width 1 height 1
radio input "true"
click at [182, 150] on span "Add" at bounding box center [181, 149] width 17 height 10
radio input "false"
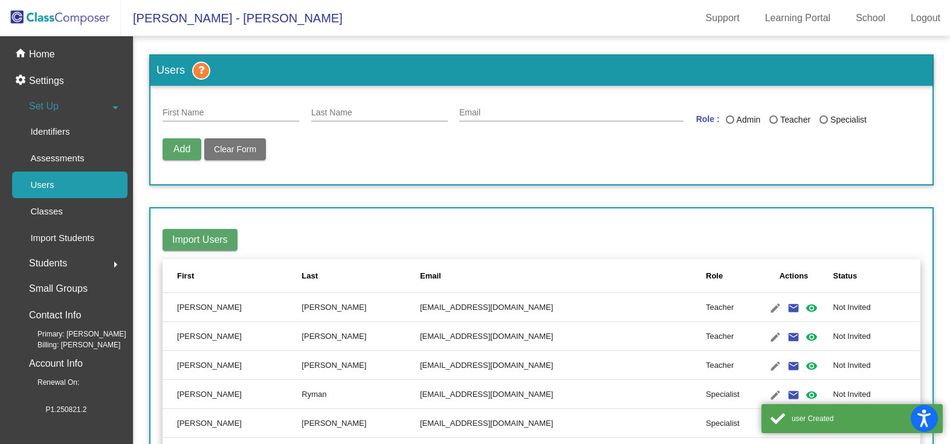
click at [211, 113] on input "First Name" at bounding box center [231, 113] width 137 height 10
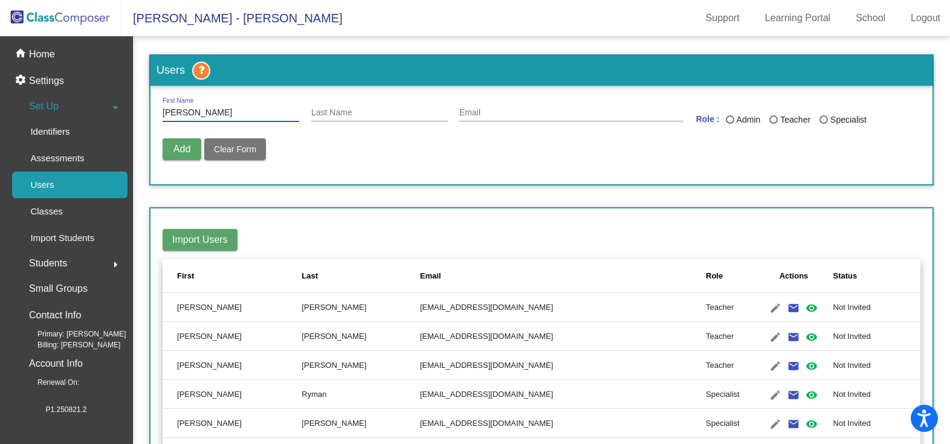
type input "[PERSON_NAME]"
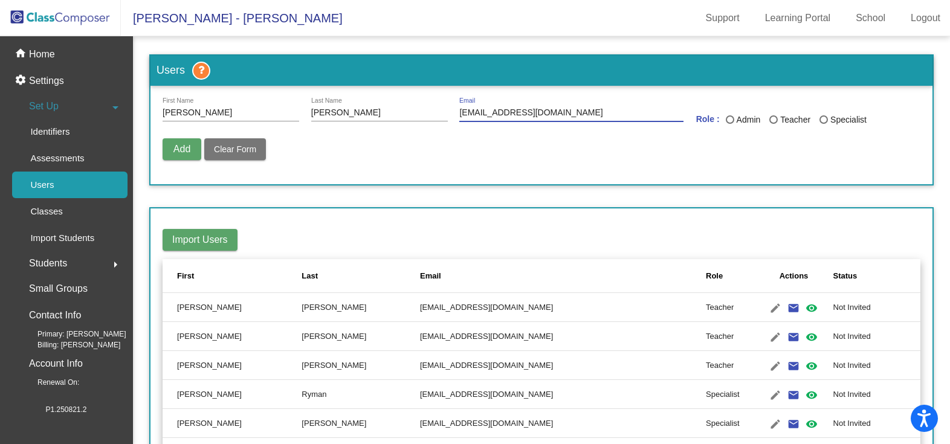
type input "[EMAIL_ADDRESS][DOMAIN_NAME]"
click at [770, 120] on div "Last Name" at bounding box center [773, 119] width 8 height 8
click at [773, 124] on input "Teacher" at bounding box center [773, 124] width 1 height 1
radio input "true"
click at [184, 149] on span "Add" at bounding box center [181, 149] width 17 height 10
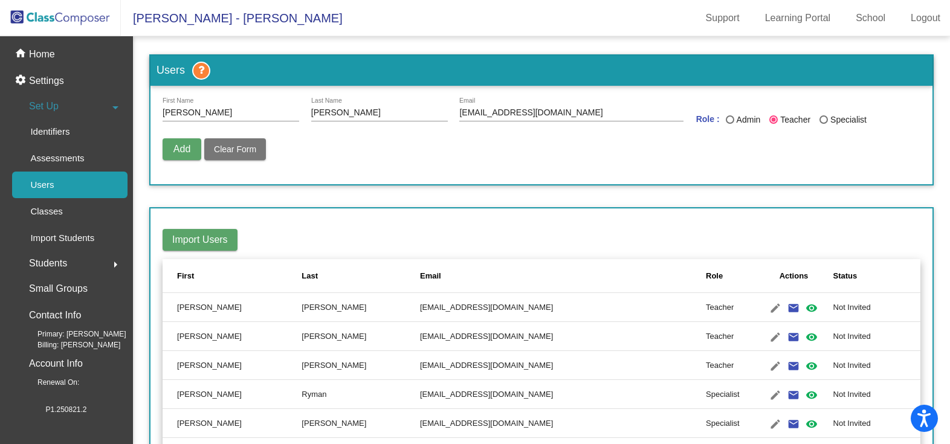
radio input "false"
click at [213, 121] on div "First Name" at bounding box center [231, 110] width 137 height 24
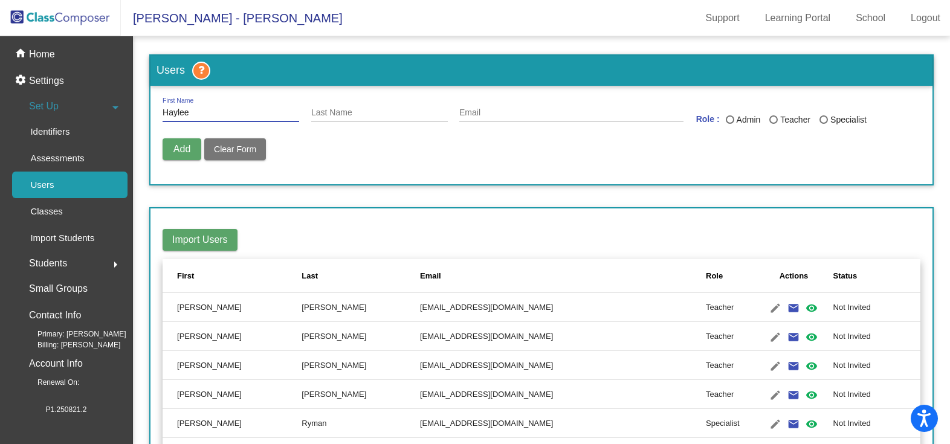
type input "Haylee"
type input "[PERSON_NAME]"
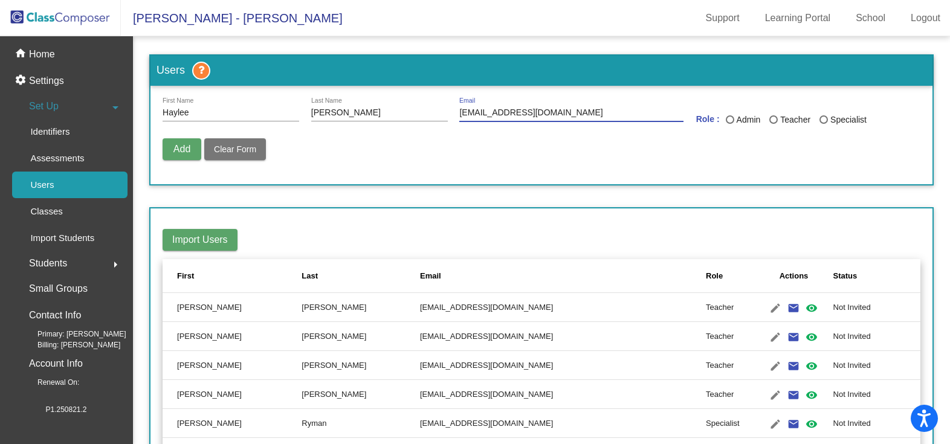
type input "[EMAIL_ADDRESS][DOMAIN_NAME]"
click at [769, 120] on div "Last Name" at bounding box center [773, 119] width 8 height 8
click at [773, 124] on input "Teacher" at bounding box center [773, 124] width 1 height 1
radio input "true"
click at [183, 147] on span "Add" at bounding box center [181, 149] width 17 height 10
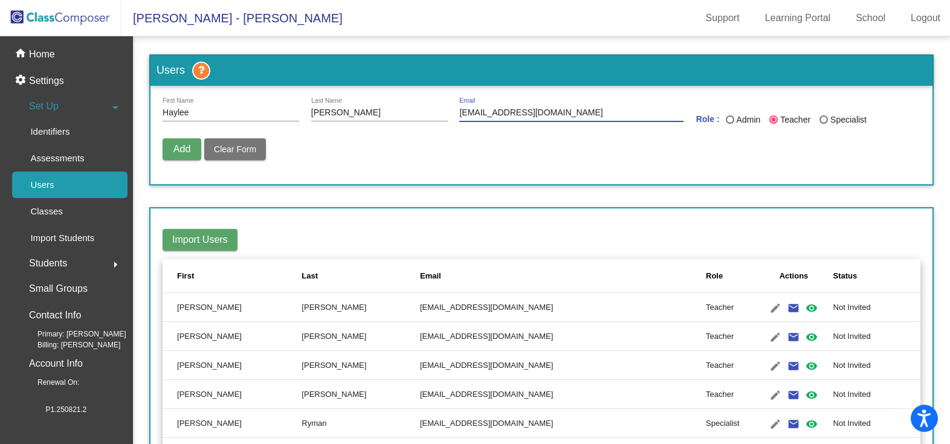
drag, startPoint x: 548, startPoint y: 109, endPoint x: 192, endPoint y: 110, distance: 356.6
click at [192, 110] on div "[PERSON_NAME] First Name [PERSON_NAME] Last Name [EMAIL_ADDRESS][DOMAIN_NAME] E…" at bounding box center [542, 115] width 758 height 34
drag, startPoint x: 349, startPoint y: 112, endPoint x: 199, endPoint y: 88, distance: 151.7
click at [201, 88] on form "[PERSON_NAME] First Name [PERSON_NAME] Last Name Email Role : Admin Teacher Spe…" at bounding box center [541, 135] width 782 height 99
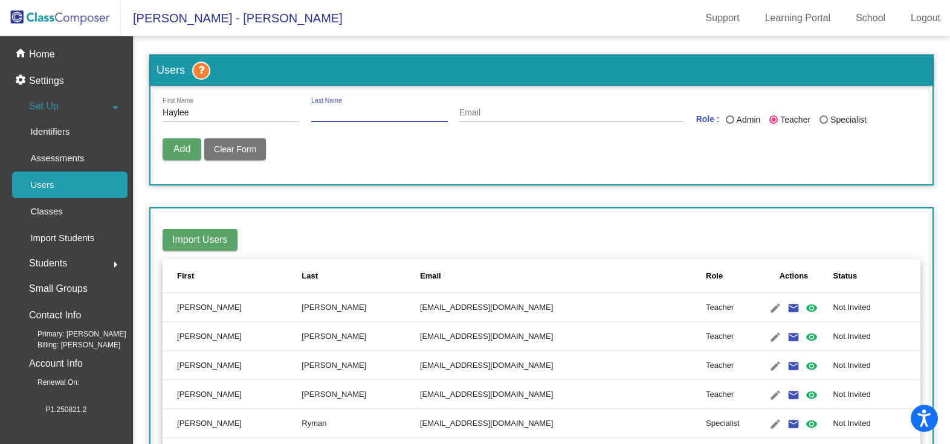
drag, startPoint x: 195, startPoint y: 114, endPoint x: 99, endPoint y: 96, distance: 97.8
click at [99, 96] on mat-sidenav-container "home Home settings Settings Set Up arrow_drop_down Identifiers Assessments User…" at bounding box center [475, 240] width 950 height 408
type input "[PERSON_NAME]"
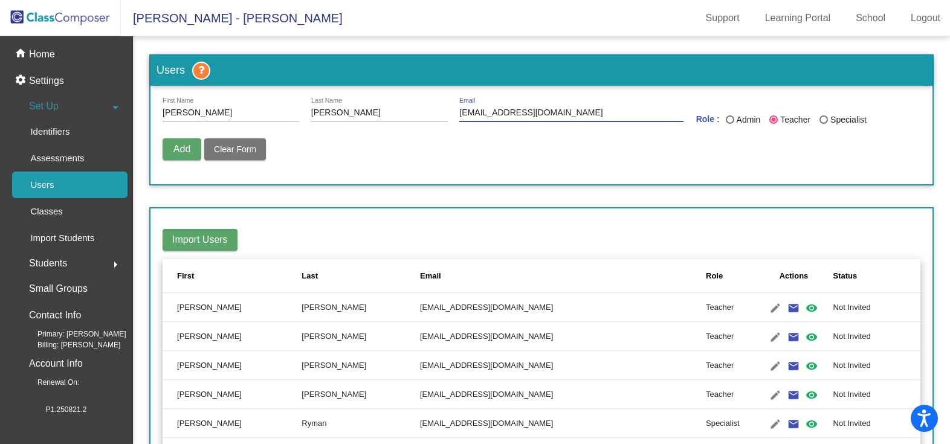
type input "[EMAIL_ADDRESS][DOMAIN_NAME]"
click at [178, 148] on span "Add" at bounding box center [181, 149] width 17 height 10
radio input "false"
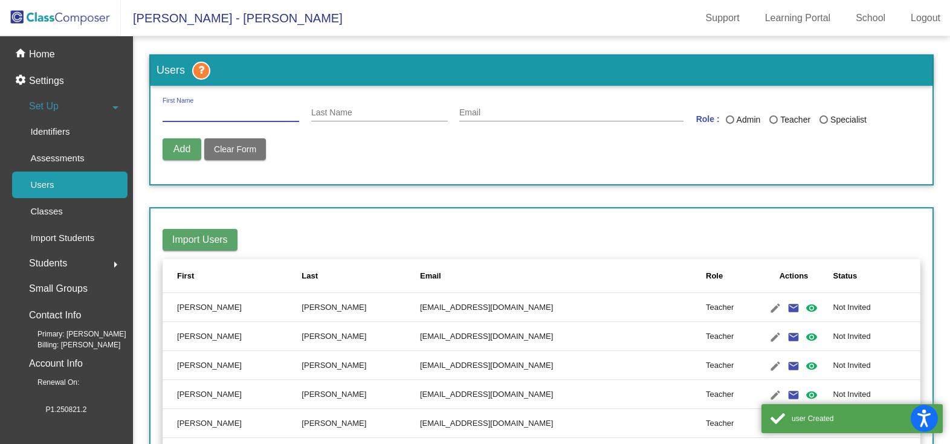
click at [202, 110] on input "First Name" at bounding box center [231, 113] width 137 height 10
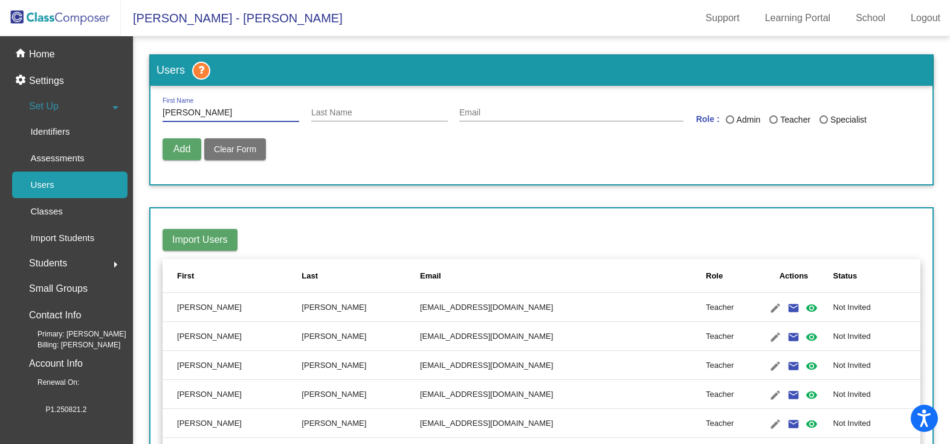
type input "[PERSON_NAME]"
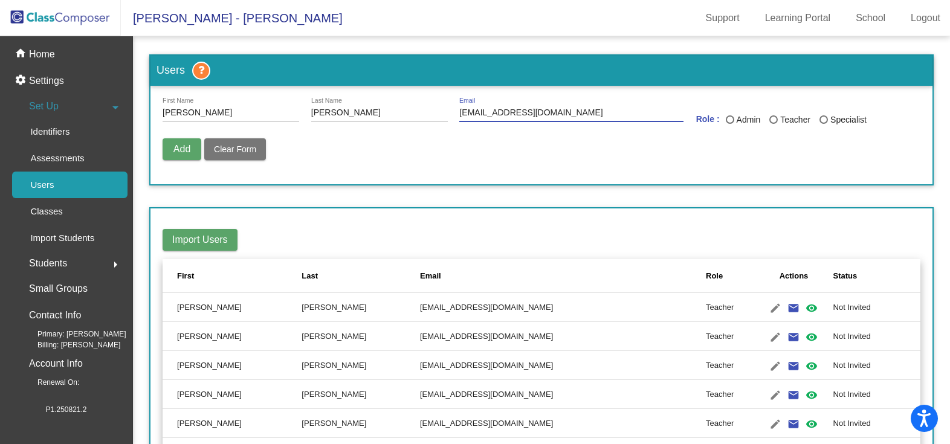
type input "[EMAIL_ADDRESS][DOMAIN_NAME]"
click at [774, 120] on div "Last Name" at bounding box center [773, 119] width 8 height 8
click at [774, 124] on input "Teacher" at bounding box center [773, 124] width 1 height 1
radio input "true"
click at [173, 144] on span "Add" at bounding box center [181, 149] width 17 height 10
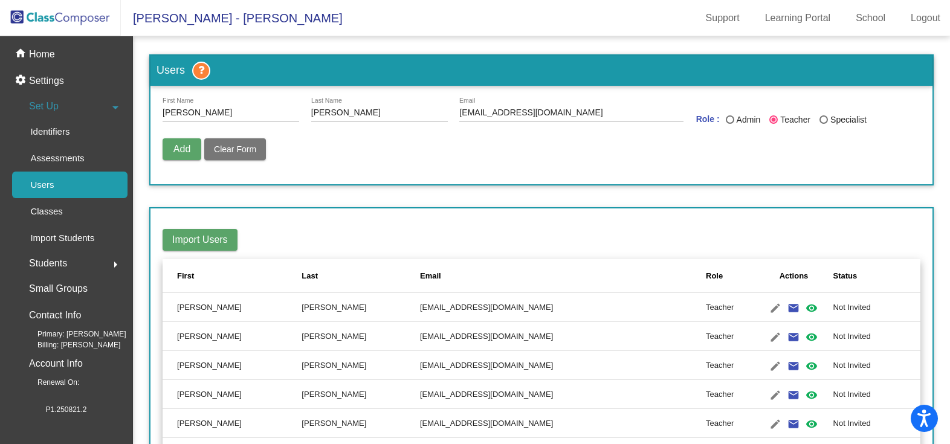
radio input "false"
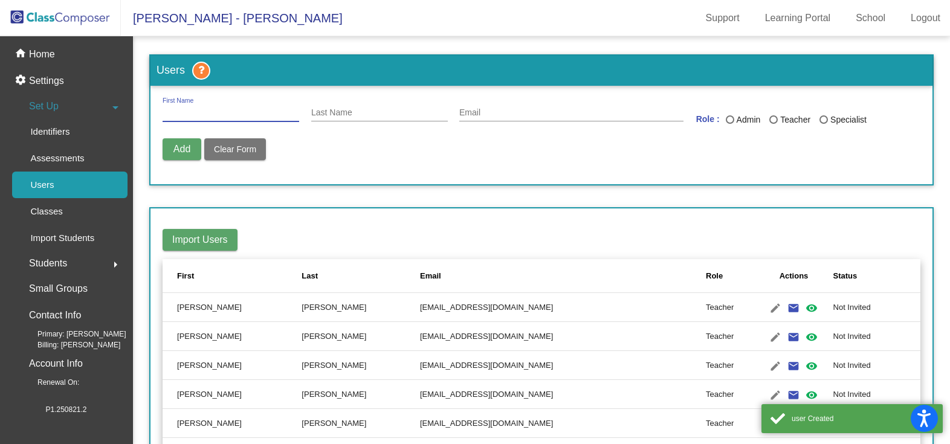
click at [199, 110] on input "First Name" at bounding box center [231, 113] width 137 height 10
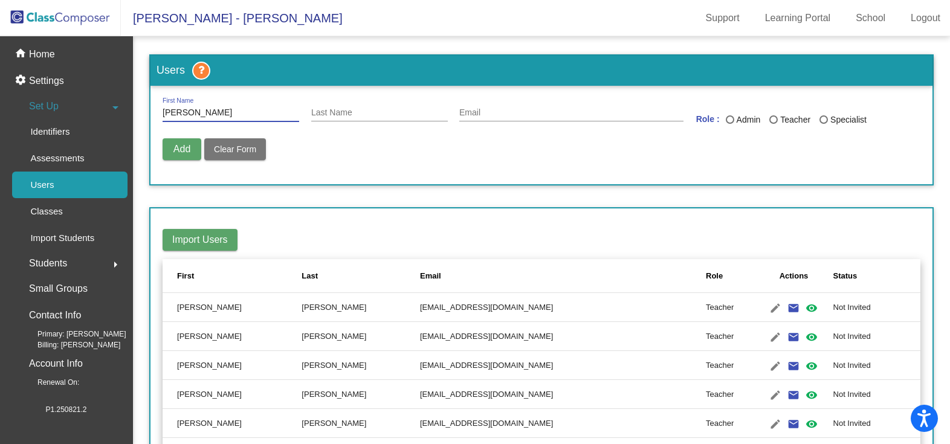
type input "[PERSON_NAME]"
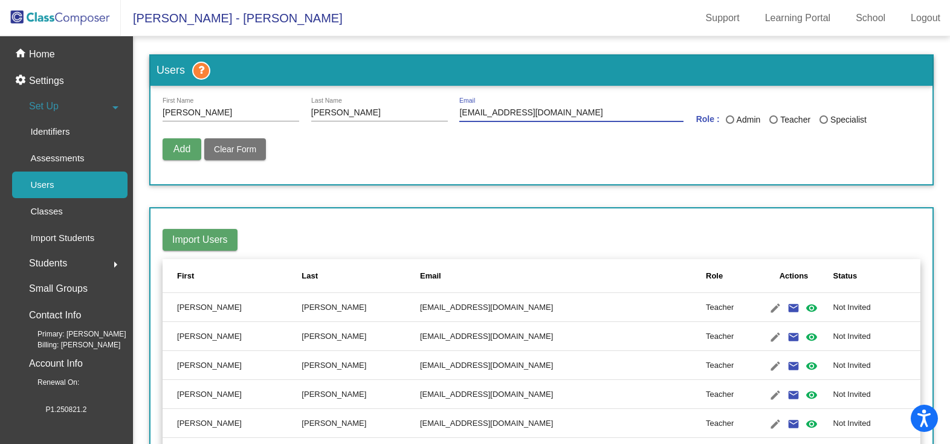
type input "[EMAIL_ADDRESS][DOMAIN_NAME]"
click at [771, 117] on div "Last Name" at bounding box center [773, 119] width 8 height 8
click at [773, 124] on input "Teacher" at bounding box center [773, 124] width 1 height 1
radio input "true"
click at [185, 147] on span "Add" at bounding box center [181, 149] width 17 height 10
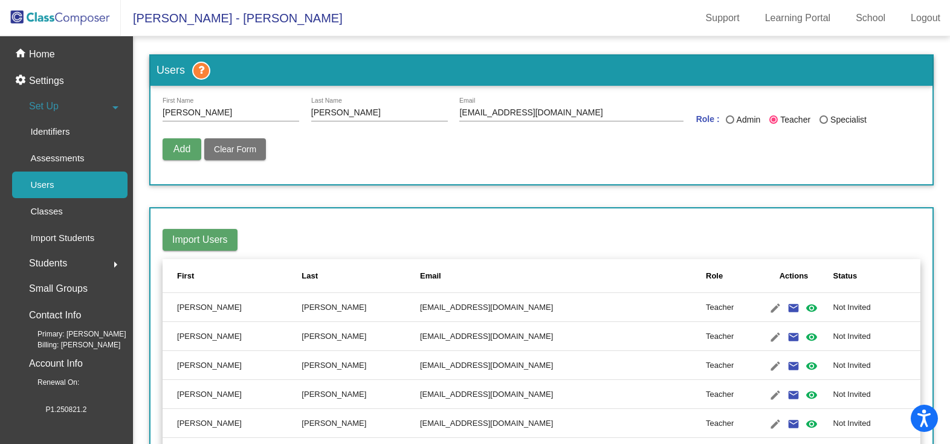
radio input "false"
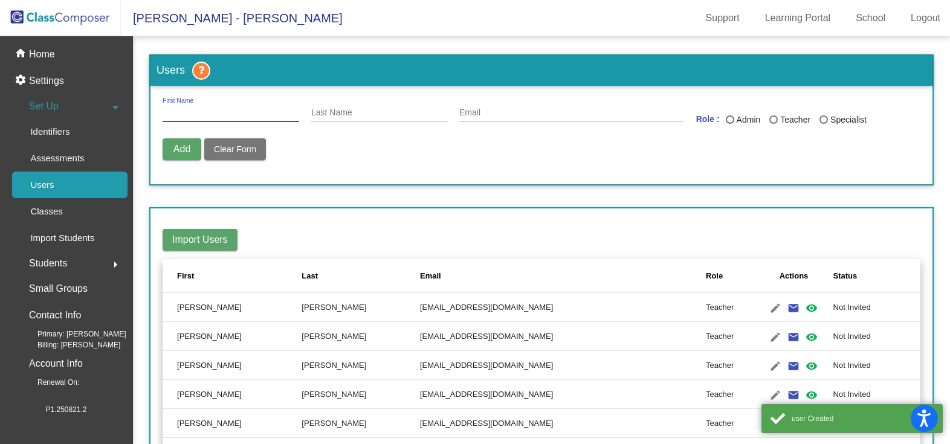
click at [215, 115] on input "First Name" at bounding box center [231, 113] width 137 height 10
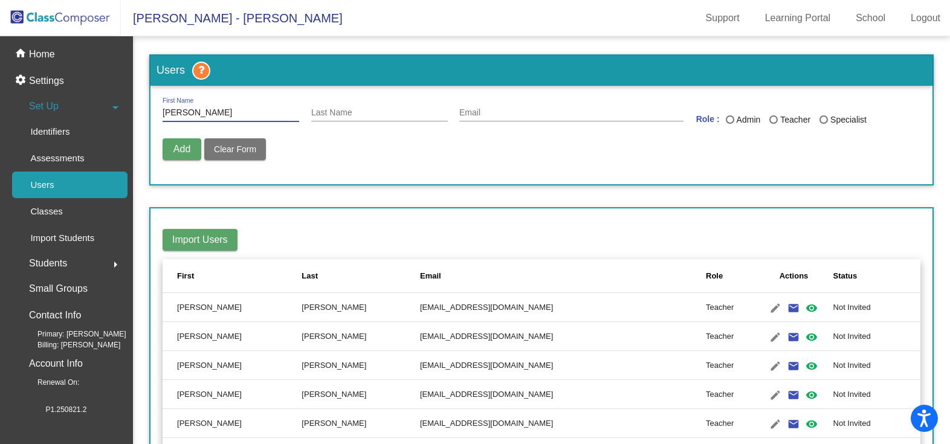
type input "[PERSON_NAME]"
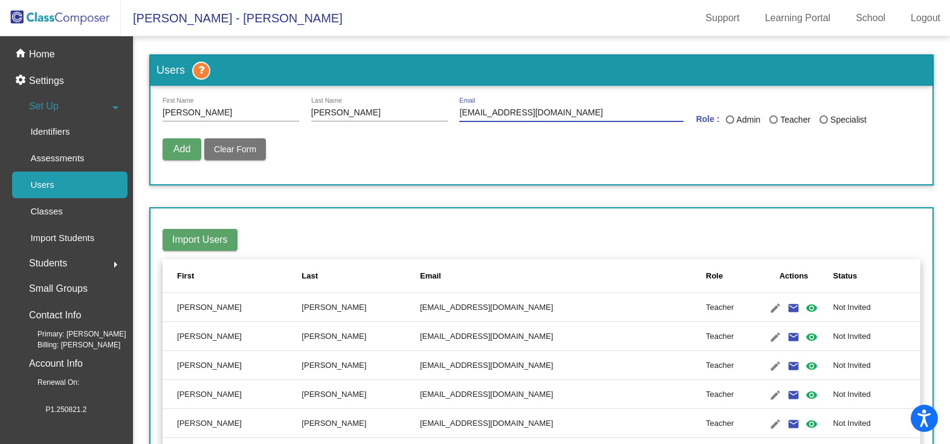
type input "[EMAIL_ADDRESS][DOMAIN_NAME]"
drag, startPoint x: 769, startPoint y: 123, endPoint x: 684, endPoint y: 125, distance: 84.6
click at [769, 123] on div "Last Name" at bounding box center [773, 119] width 8 height 8
click at [773, 124] on input "Teacher" at bounding box center [773, 124] width 1 height 1
radio input "true"
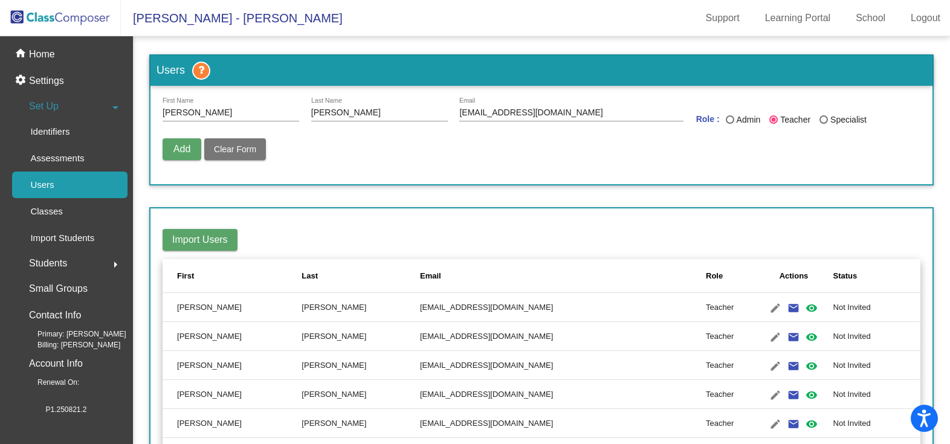
click at [186, 147] on span "Add" at bounding box center [181, 149] width 17 height 10
radio input "false"
click at [216, 110] on input "First Name" at bounding box center [231, 113] width 137 height 10
type input "[PERSON_NAME]"
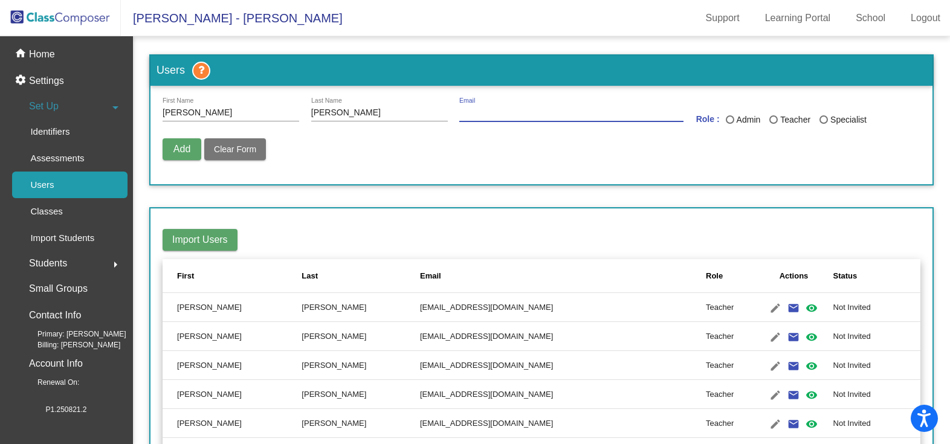
click at [493, 110] on input "Email" at bounding box center [571, 113] width 224 height 10
type input "[EMAIL_ADDRESS][DOMAIN_NAME]"
click at [772, 124] on div "Last Name" at bounding box center [773, 119] width 8 height 8
click at [773, 124] on input "Teacher" at bounding box center [773, 124] width 1 height 1
radio input "true"
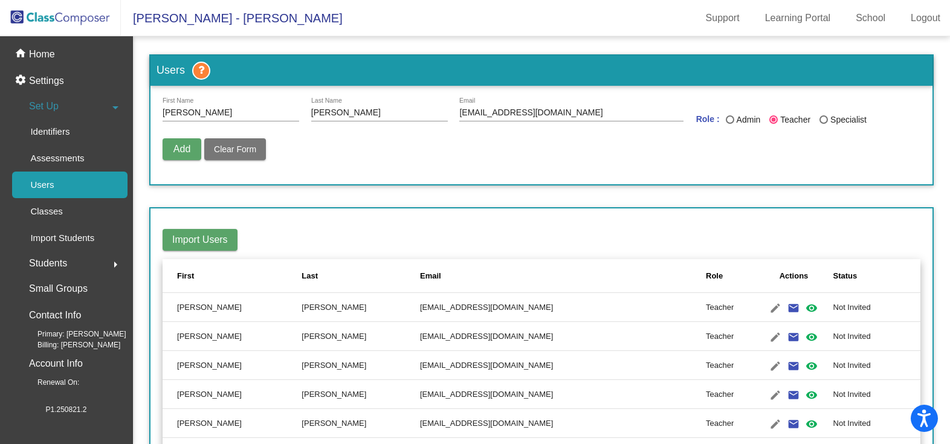
click at [166, 145] on button "Add" at bounding box center [182, 149] width 39 height 22
radio input "false"
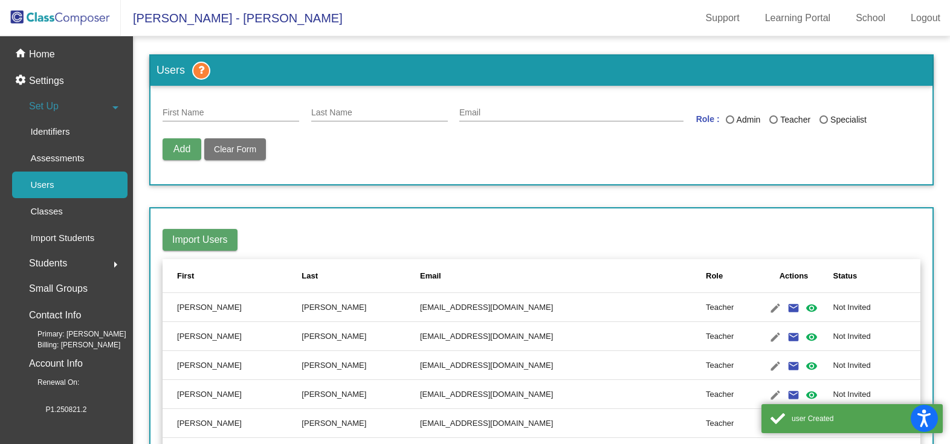
click at [207, 111] on input "First Name" at bounding box center [231, 113] width 137 height 10
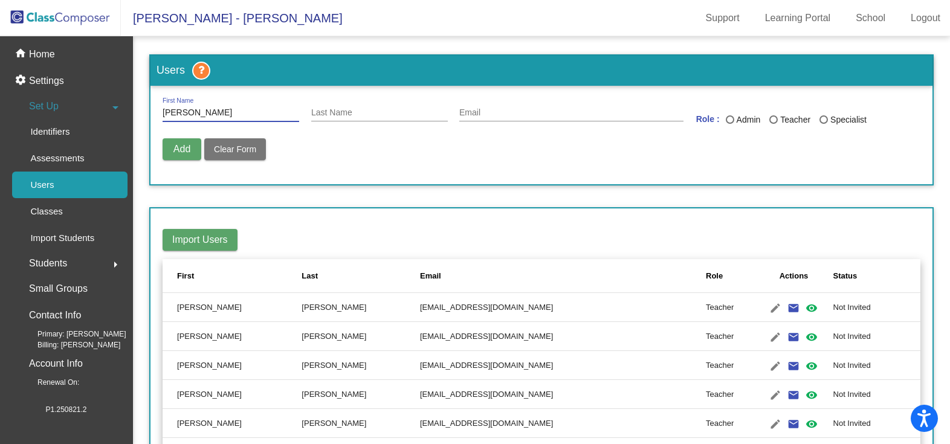
type input "[PERSON_NAME]"
type input "Melon"
type input "[EMAIL_ADDRESS][DOMAIN_NAME]"
click at [771, 114] on label "Teacher" at bounding box center [794, 120] width 50 height 13
click at [773, 124] on input "Teacher" at bounding box center [773, 124] width 1 height 1
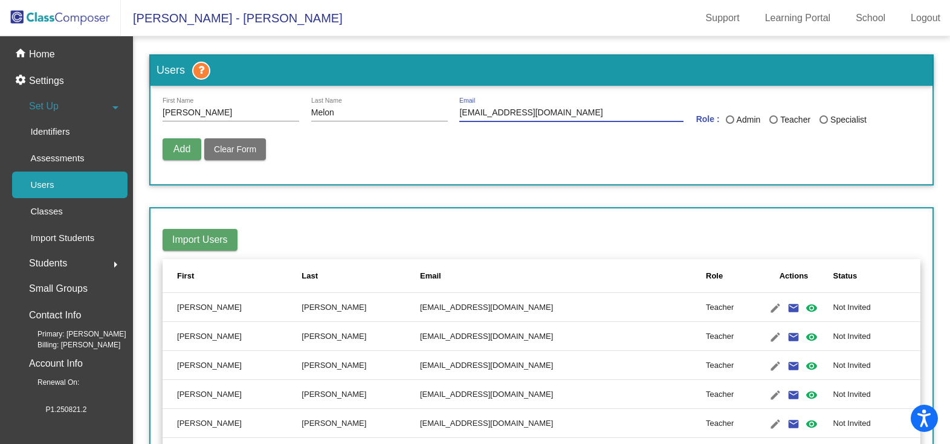
radio input "true"
click at [179, 150] on span "Add" at bounding box center [181, 149] width 17 height 10
radio input "false"
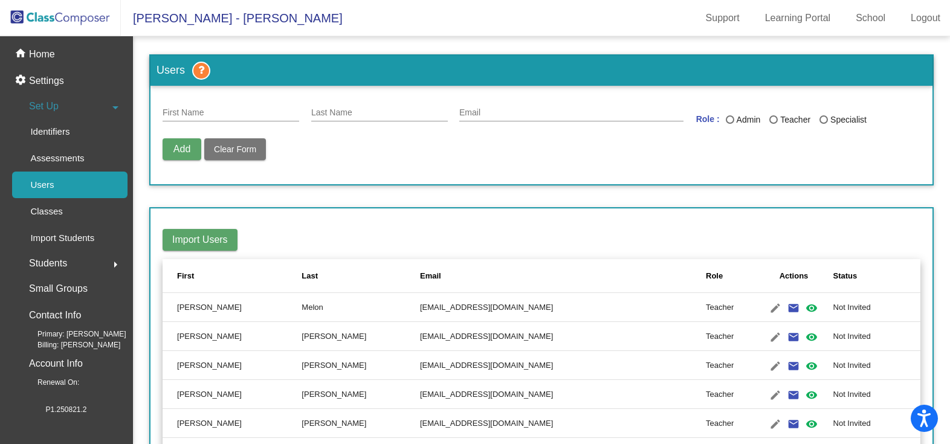
click at [233, 115] on input "First Name" at bounding box center [231, 113] width 137 height 10
type input "[PERSON_NAME]"
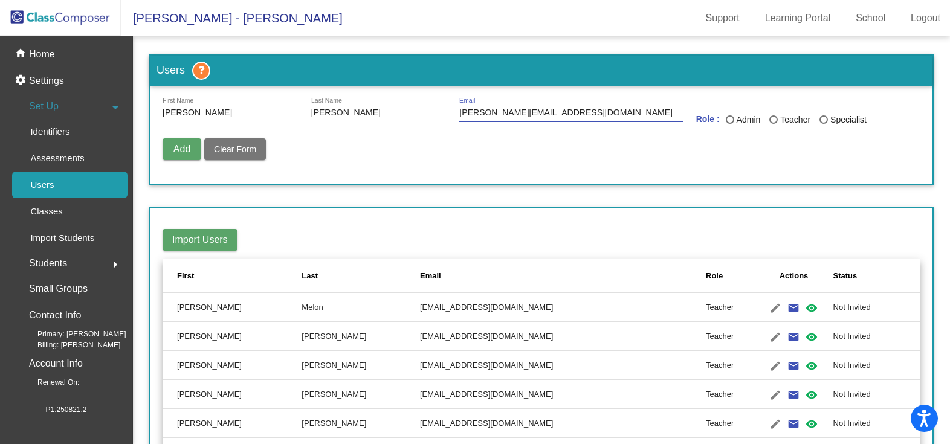
type input "[PERSON_NAME][EMAIL_ADDRESS][DOMAIN_NAME]"
click at [181, 155] on button "Add" at bounding box center [182, 149] width 39 height 22
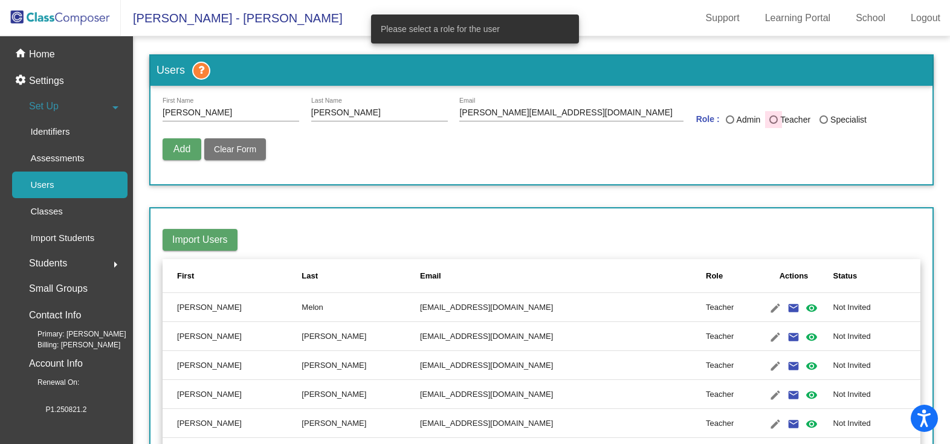
click at [778, 120] on div "Teacher" at bounding box center [794, 120] width 33 height 13
click at [774, 124] on input "Teacher" at bounding box center [773, 124] width 1 height 1
radio input "true"
click at [188, 144] on span "Add" at bounding box center [181, 149] width 17 height 10
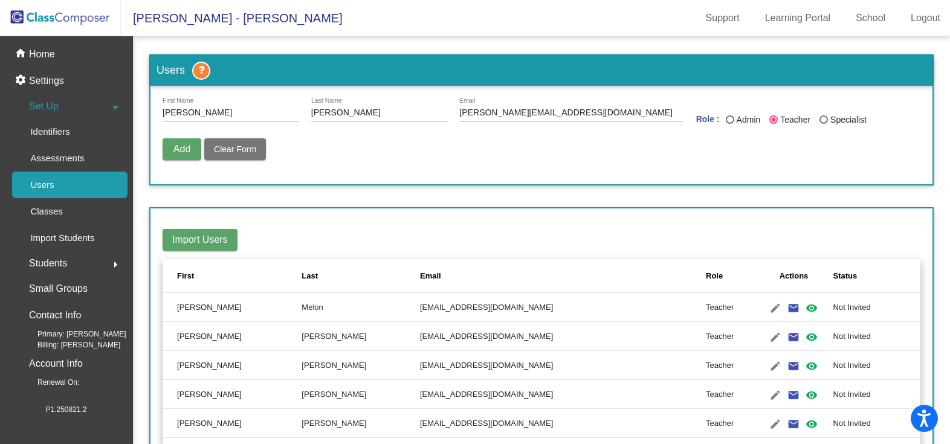
radio input "false"
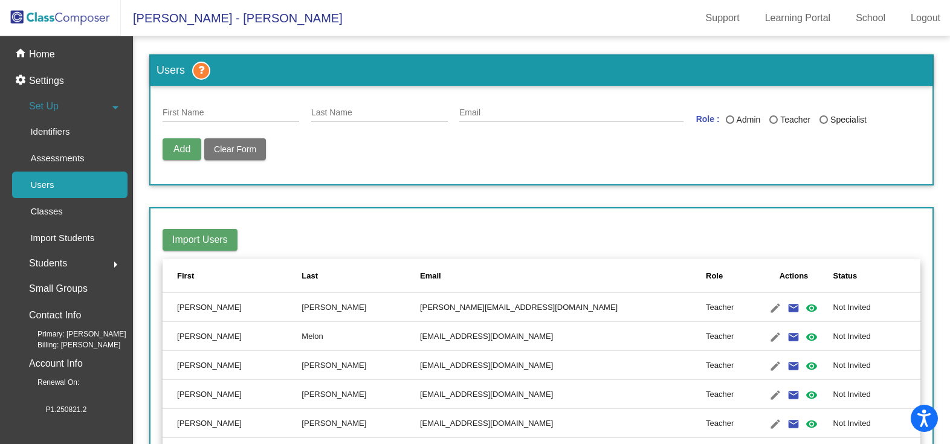
click at [222, 103] on div "First Name" at bounding box center [231, 110] width 137 height 24
type input "[PERSON_NAME]"
type input "[EMAIL_ADDRESS][DOMAIN_NAME]"
click at [778, 124] on div "Teacher" at bounding box center [794, 120] width 33 height 13
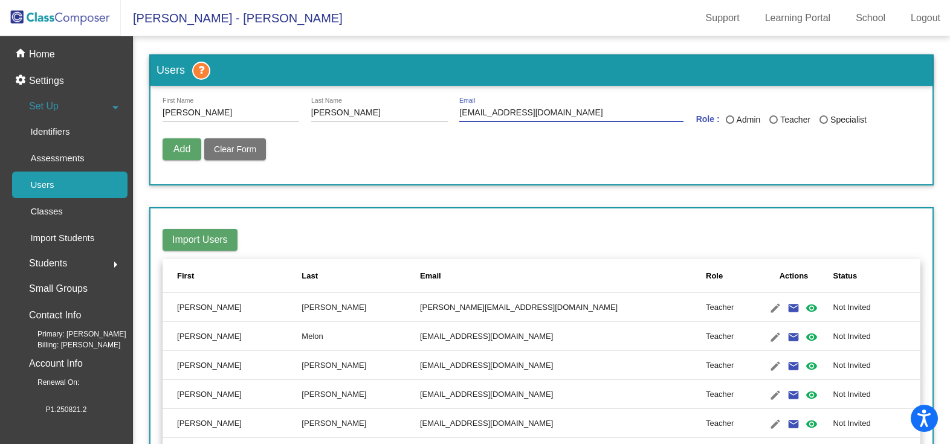
click at [774, 124] on input "Teacher" at bounding box center [773, 124] width 1 height 1
radio input "true"
click at [164, 140] on button "Add" at bounding box center [182, 149] width 39 height 22
click at [173, 147] on span "Add" at bounding box center [181, 149] width 17 height 10
radio input "false"
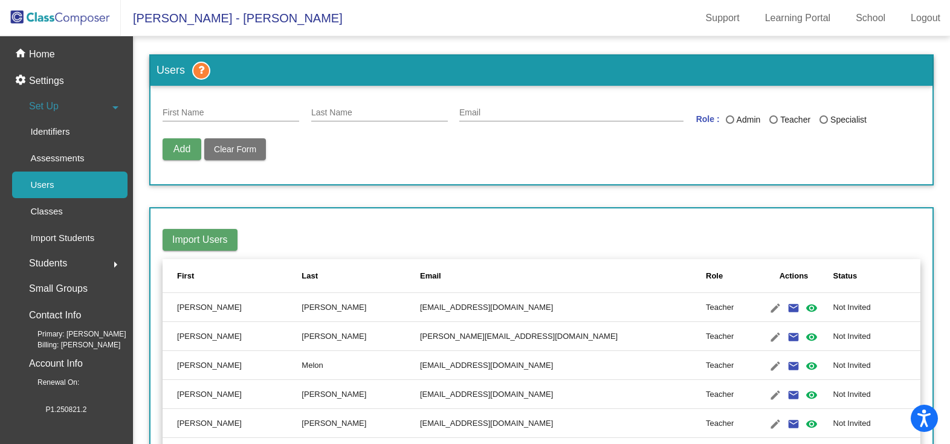
click at [244, 119] on div "First Name" at bounding box center [231, 110] width 137 height 24
type input "[PERSON_NAME]"
type input "Ricer"
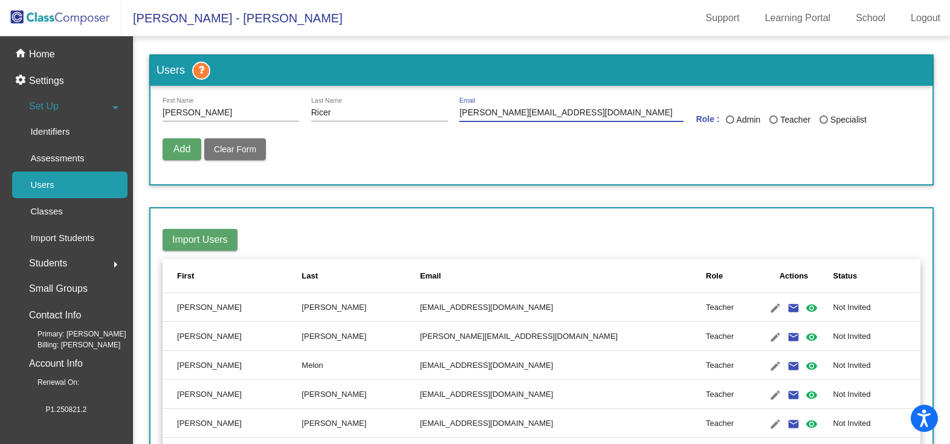
type input "[PERSON_NAME][EMAIL_ADDRESS][DOMAIN_NAME]"
click at [769, 120] on div "Last Name" at bounding box center [773, 119] width 8 height 8
click at [773, 124] on input "Teacher" at bounding box center [773, 124] width 1 height 1
radio input "true"
click at [192, 151] on button "Add" at bounding box center [182, 149] width 39 height 22
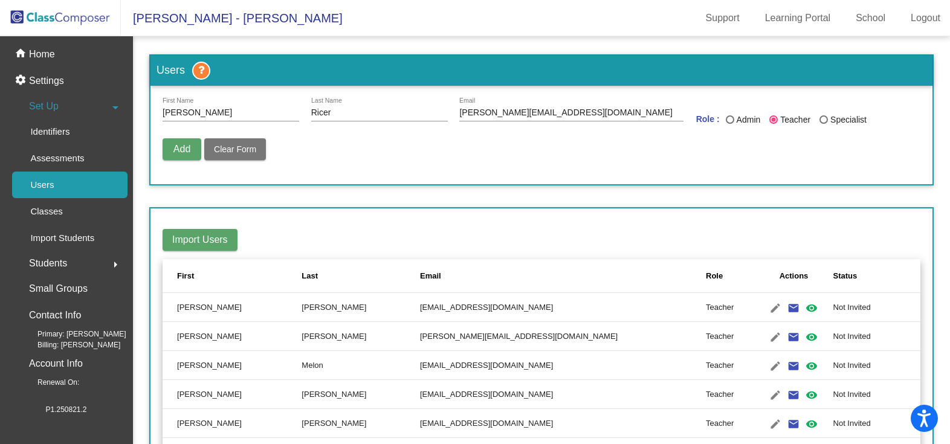
radio input "false"
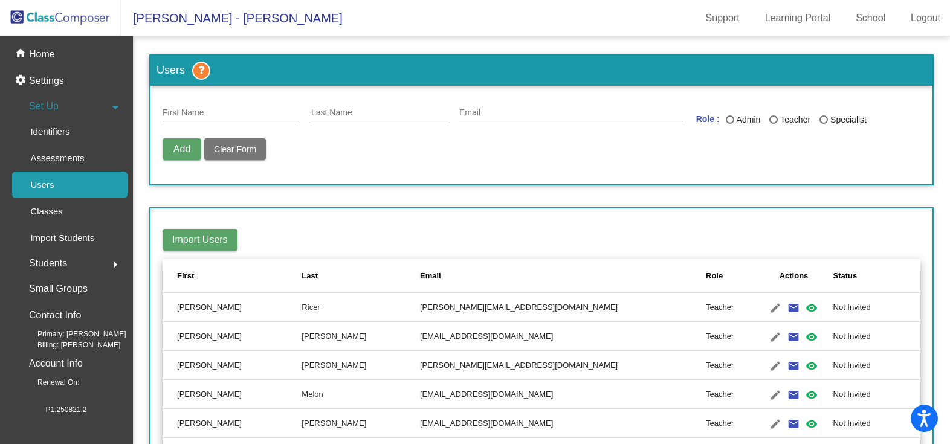
click at [270, 110] on input "First Name" at bounding box center [231, 113] width 137 height 10
type input "[GEOGRAPHIC_DATA]"
type input "[PERSON_NAME]"
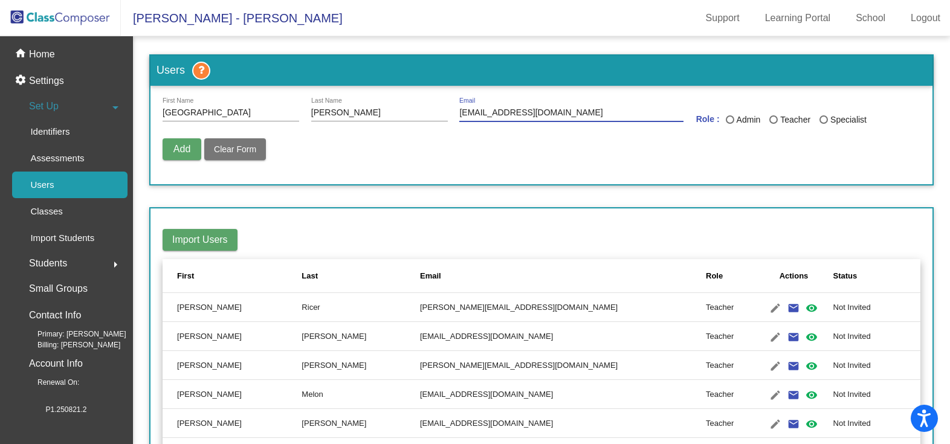
type input "[EMAIL_ADDRESS][DOMAIN_NAME]"
click at [771, 122] on div "Last Name" at bounding box center [773, 119] width 8 height 8
click at [773, 124] on input "Teacher" at bounding box center [773, 124] width 1 height 1
radio input "true"
click at [179, 150] on span "Add" at bounding box center [181, 149] width 17 height 10
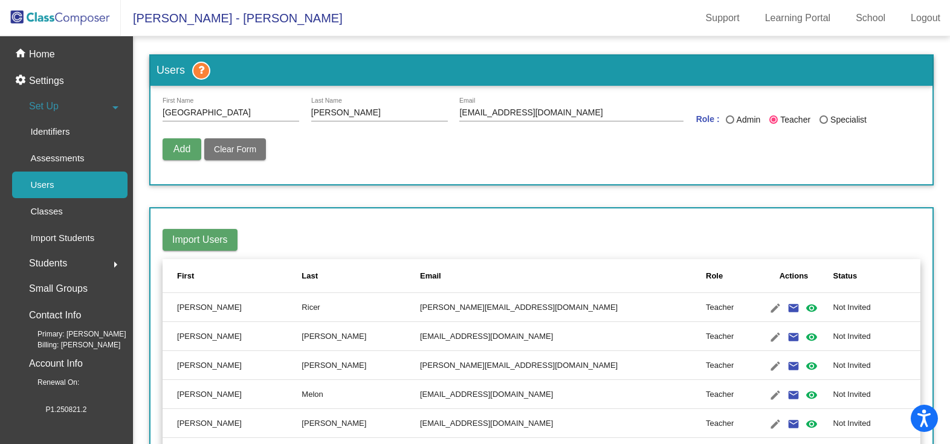
radio input "false"
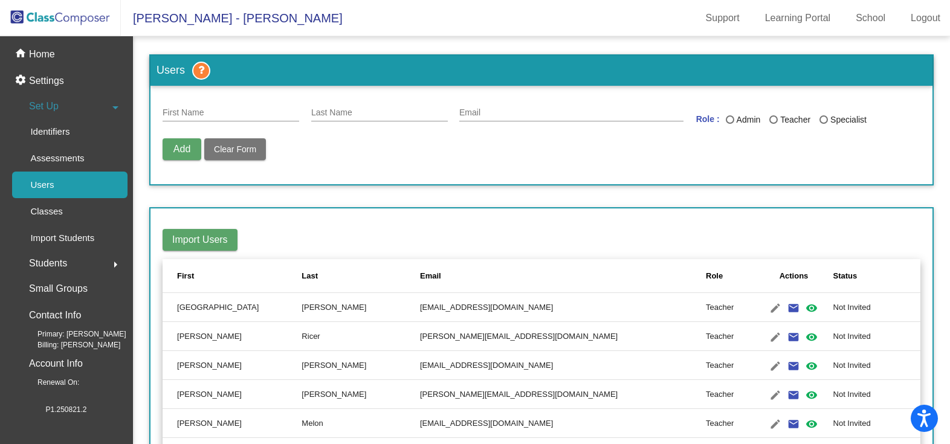
click at [246, 118] on input "First Name" at bounding box center [231, 113] width 137 height 10
type input "[PERSON_NAME]"
type input "[EMAIL_ADDRESS][DOMAIN_NAME]"
click at [769, 122] on div "Last Name" at bounding box center [773, 119] width 8 height 8
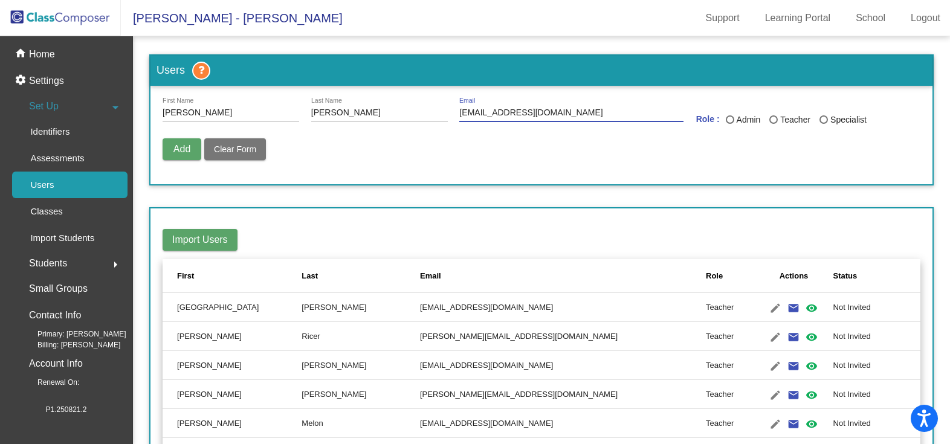
click at [773, 124] on input "Teacher" at bounding box center [773, 124] width 1 height 1
radio input "true"
click at [174, 152] on span "Add" at bounding box center [181, 149] width 17 height 10
radio input "false"
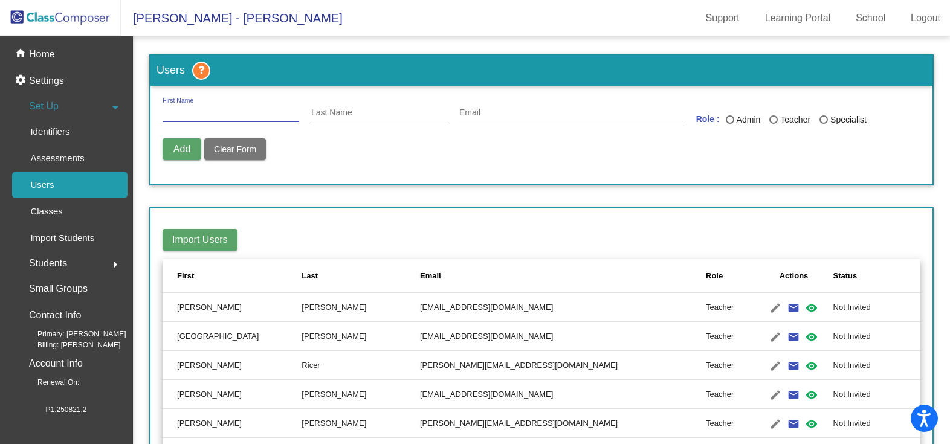
click at [239, 115] on input "First Name" at bounding box center [231, 113] width 137 height 10
type input "[PERSON_NAME]"
type input "Woronicak"
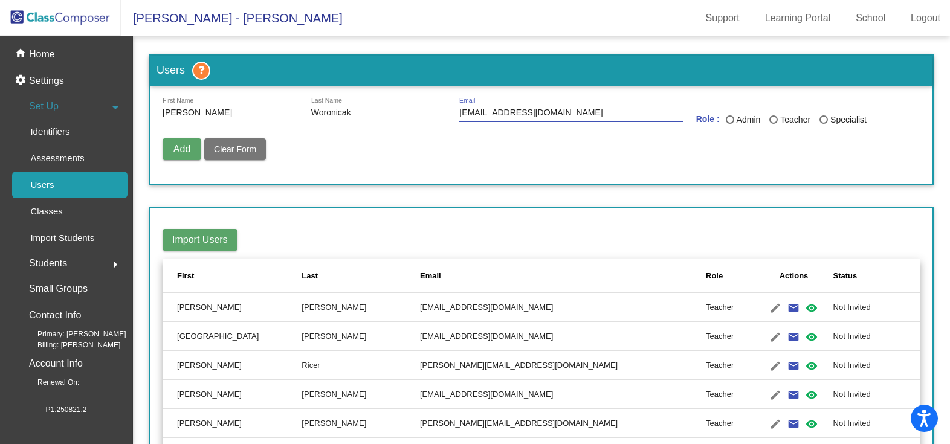
type input "[EMAIL_ADDRESS][DOMAIN_NAME]"
click at [769, 117] on div "Last Name" at bounding box center [773, 119] width 8 height 8
click at [773, 124] on input "Teacher" at bounding box center [773, 124] width 1 height 1
radio input "true"
click at [189, 149] on span "Add" at bounding box center [181, 149] width 17 height 10
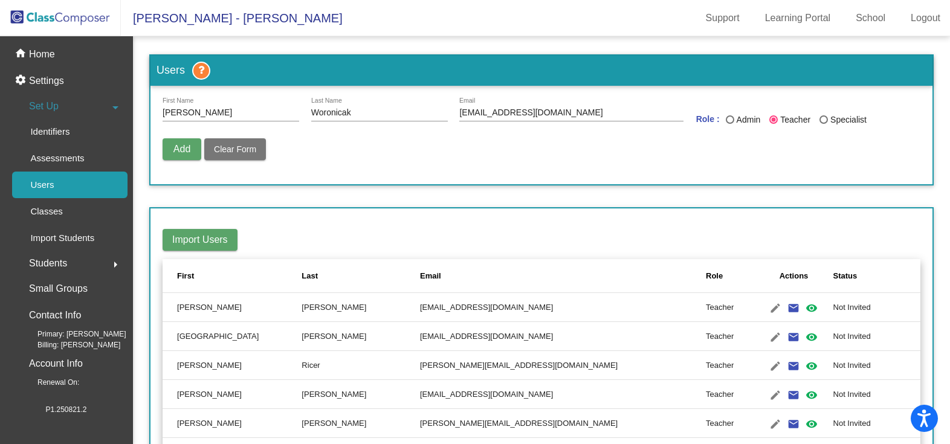
radio input "false"
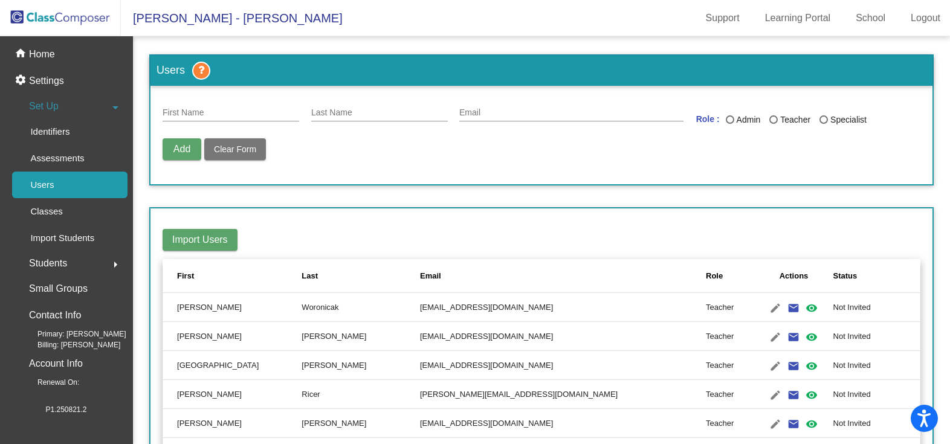
click at [238, 108] on div "First Name" at bounding box center [231, 110] width 137 height 24
type input "[PERSON_NAME]"
type input "[EMAIL_ADDRESS][DOMAIN_NAME]"
click at [769, 121] on div "Last Name" at bounding box center [773, 119] width 8 height 8
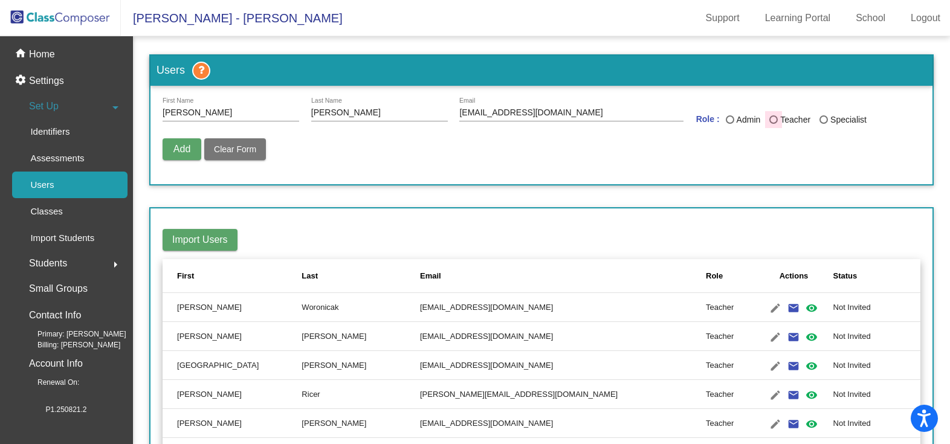
click at [773, 124] on input "Teacher" at bounding box center [773, 124] width 1 height 1
radio input "true"
click at [190, 150] on span "Add" at bounding box center [181, 149] width 17 height 10
radio input "false"
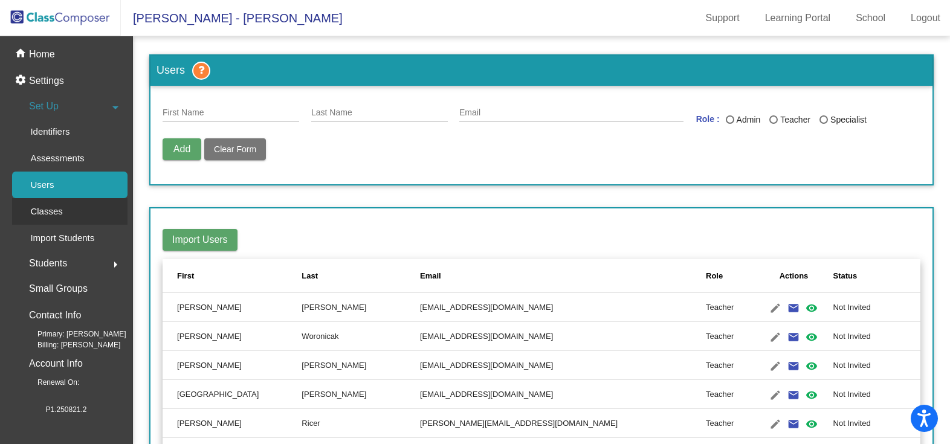
click at [53, 217] on p "Classes" at bounding box center [46, 211] width 32 height 15
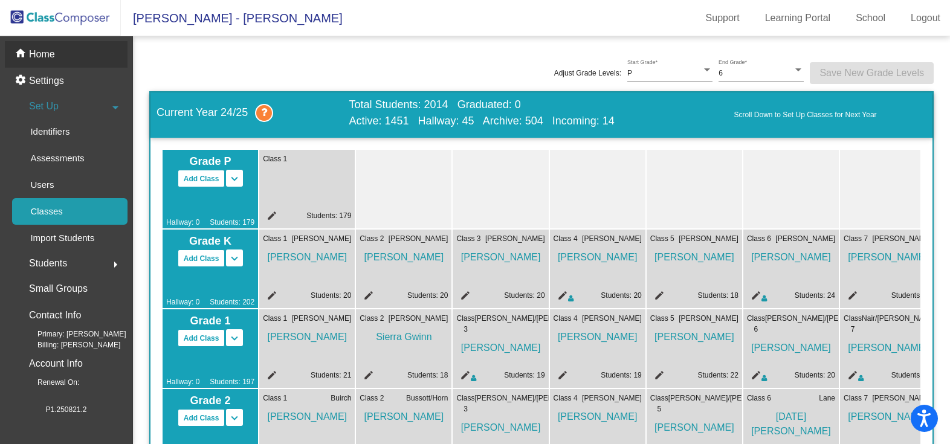
click at [55, 51] on div "home Home" at bounding box center [66, 54] width 123 height 27
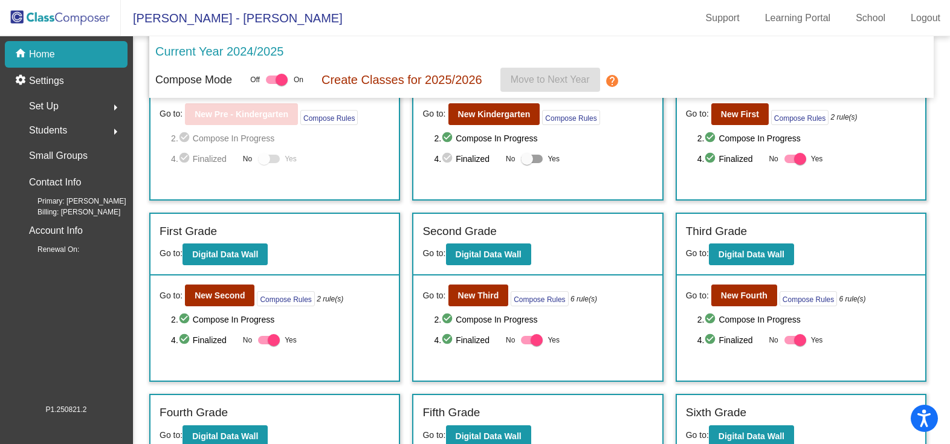
scroll to position [194, 0]
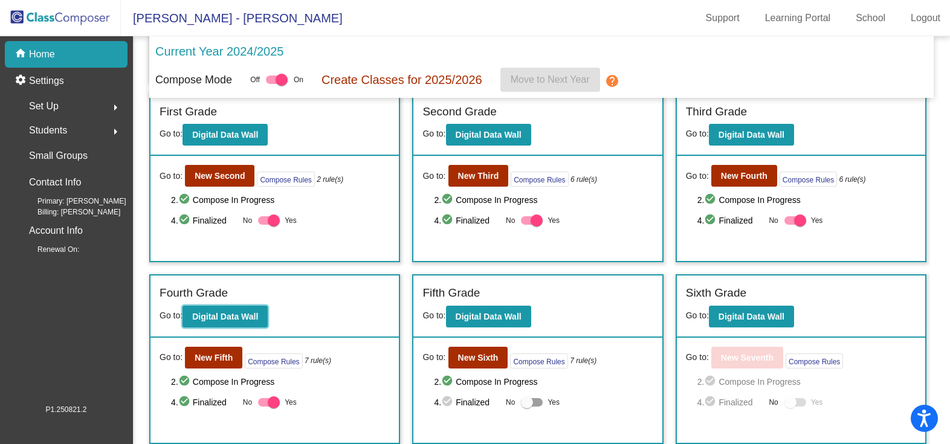
drag, startPoint x: 238, startPoint y: 317, endPoint x: 372, endPoint y: 302, distance: 134.4
click at [330, 303] on div "Fourth Grade Go to: Digital Data Wall" at bounding box center [274, 307] width 248 height 62
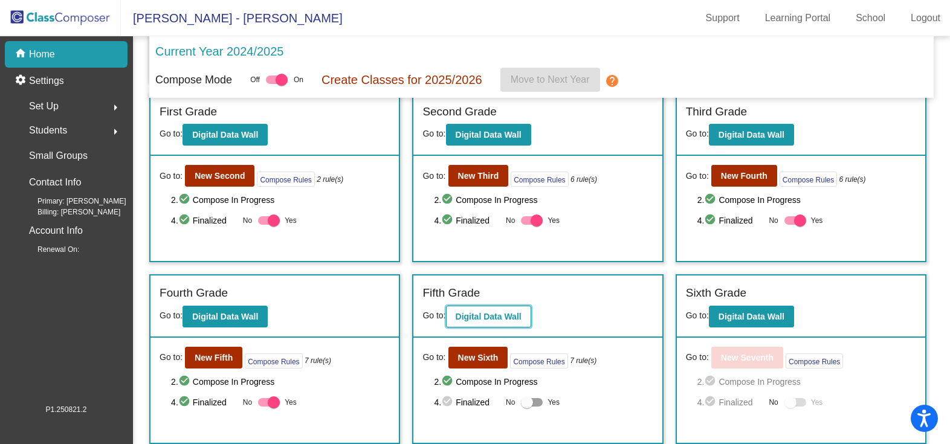
click at [491, 308] on button "Digital Data Wall" at bounding box center [488, 317] width 85 height 22
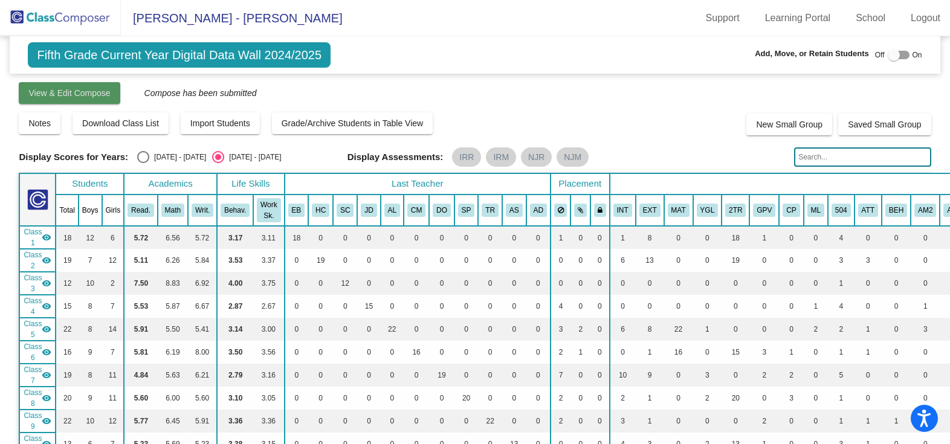
click at [65, 92] on span "View & Edit Compose" at bounding box center [69, 93] width 82 height 10
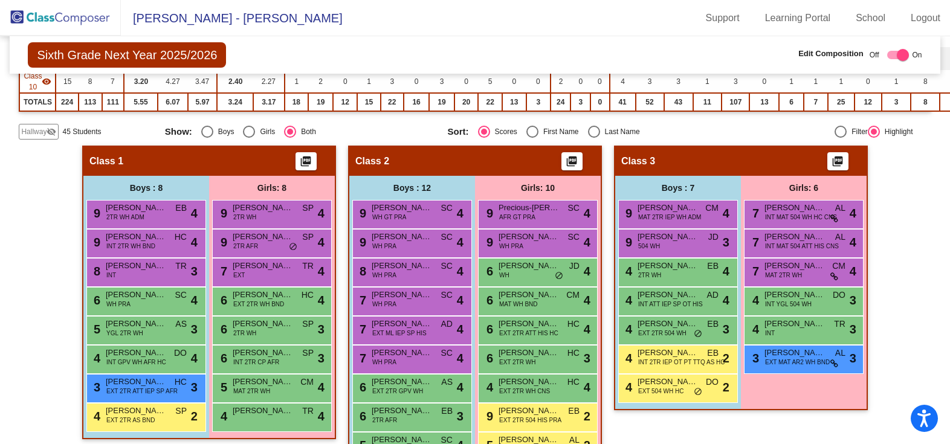
scroll to position [363, 0]
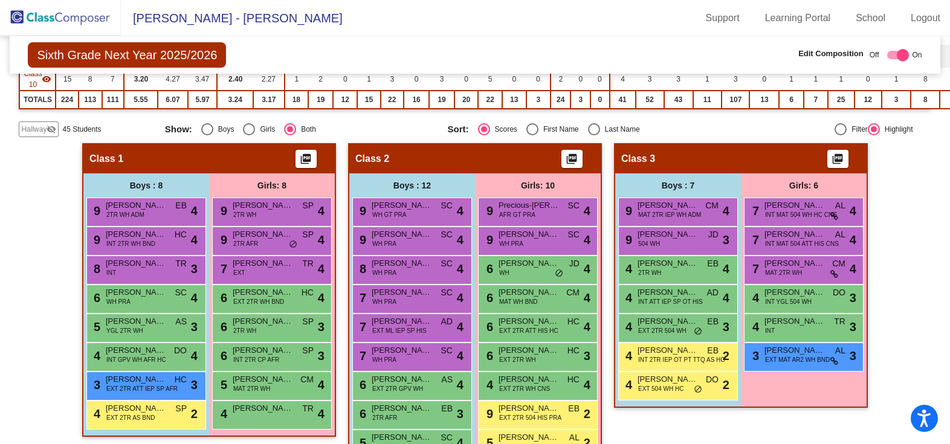
click at [38, 127] on span "Hallway" at bounding box center [33, 129] width 25 height 11
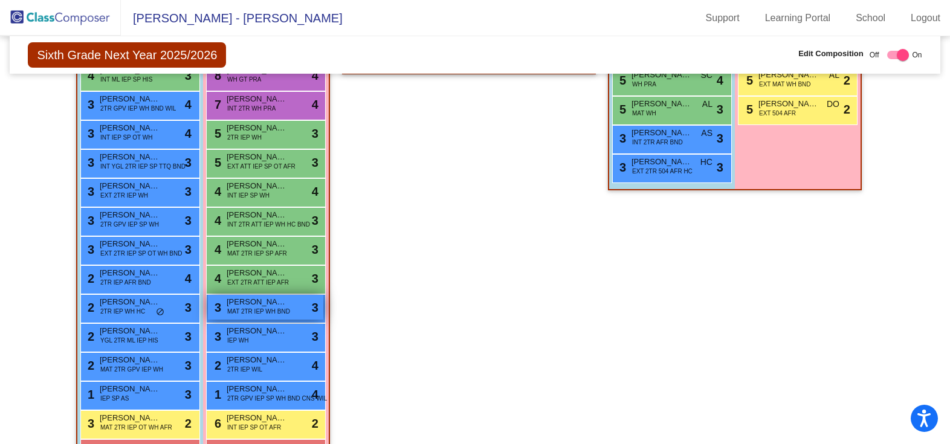
scroll to position [665, 0]
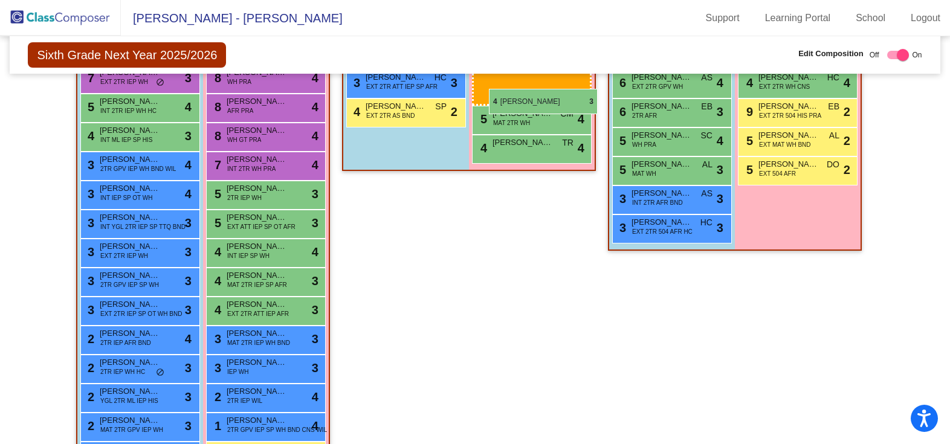
drag, startPoint x: 262, startPoint y: 269, endPoint x: 489, endPoint y: 89, distance: 290.0
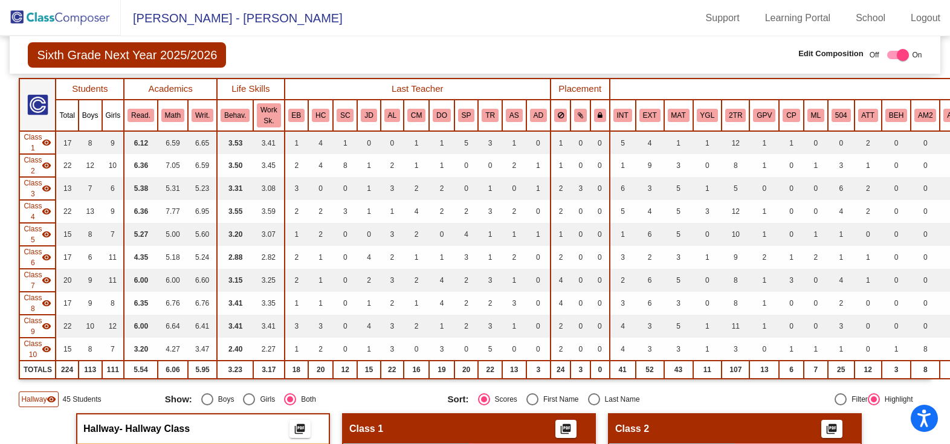
scroll to position [0, 0]
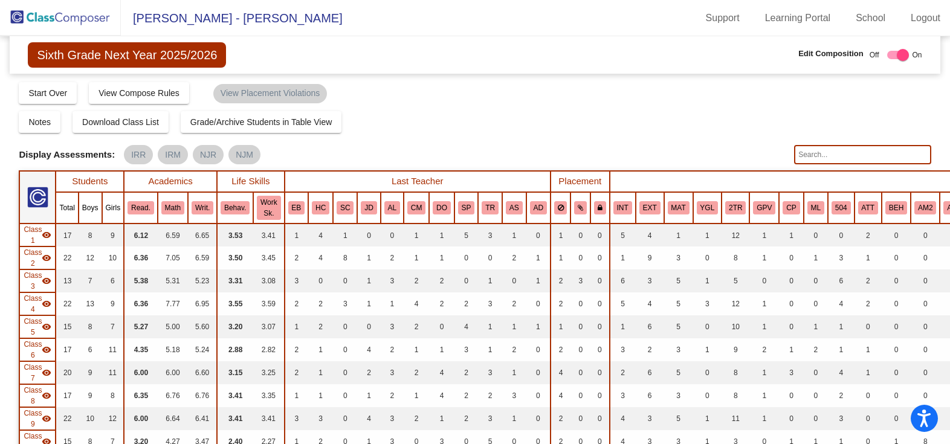
click at [803, 155] on input "text" at bounding box center [862, 154] width 137 height 19
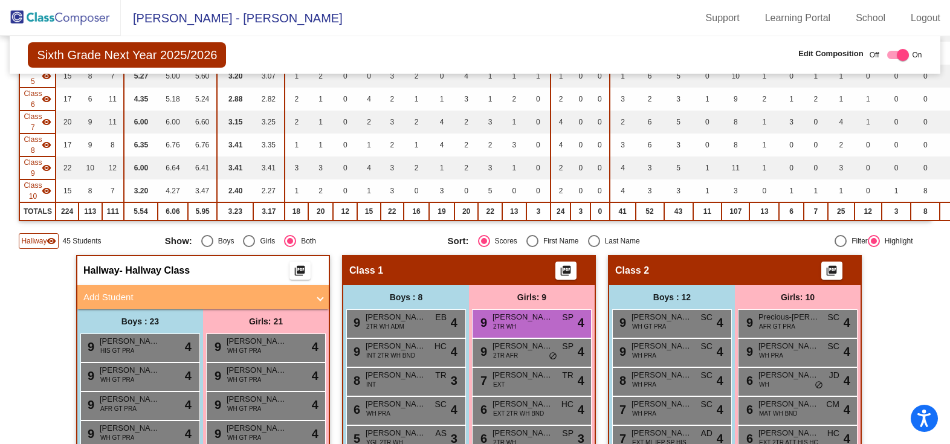
scroll to position [44, 0]
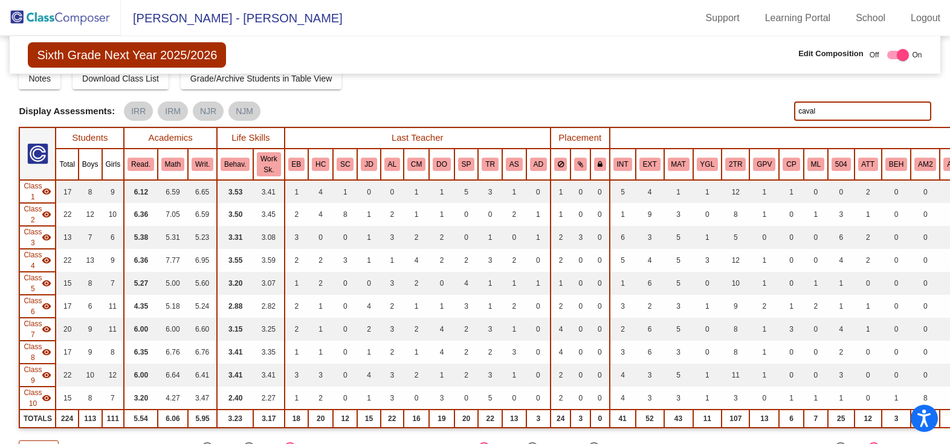
drag, startPoint x: 822, startPoint y: 114, endPoint x: 710, endPoint y: 95, distance: 114.0
click at [717, 100] on div "Display Scores for Years: [DATE] - [DATE] [DATE] - [DATE] Grade/Archive Student…" at bounding box center [475, 246] width 912 height 419
type input "lacey"
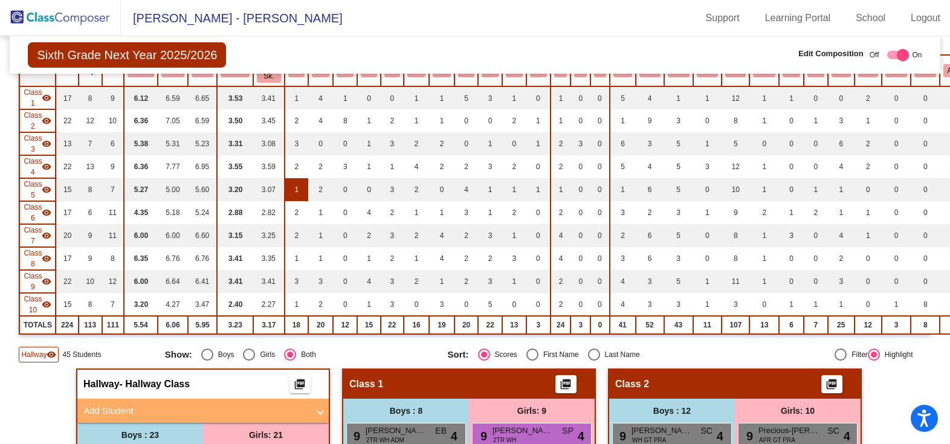
scroll to position [0, 0]
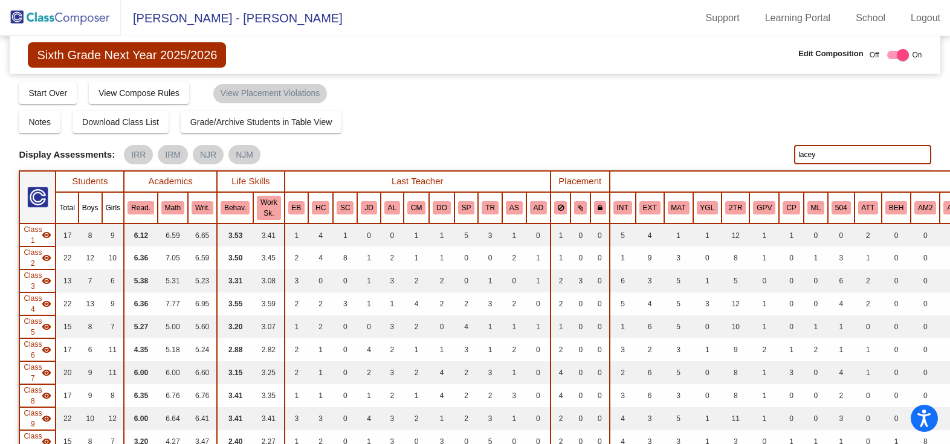
drag, startPoint x: 846, startPoint y: 150, endPoint x: 568, endPoint y: 137, distance: 278.4
click at [568, 137] on div "Display Scores for Years: [DATE] - [DATE] [DATE] - [DATE] Grade/Archive Student…" at bounding box center [475, 290] width 912 height 419
click at [866, 160] on input "text" at bounding box center [862, 154] width 137 height 19
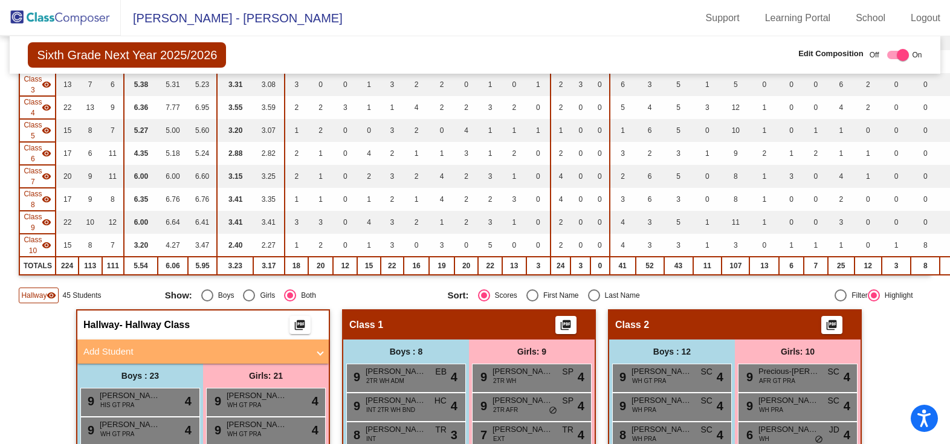
scroll to position [44, 0]
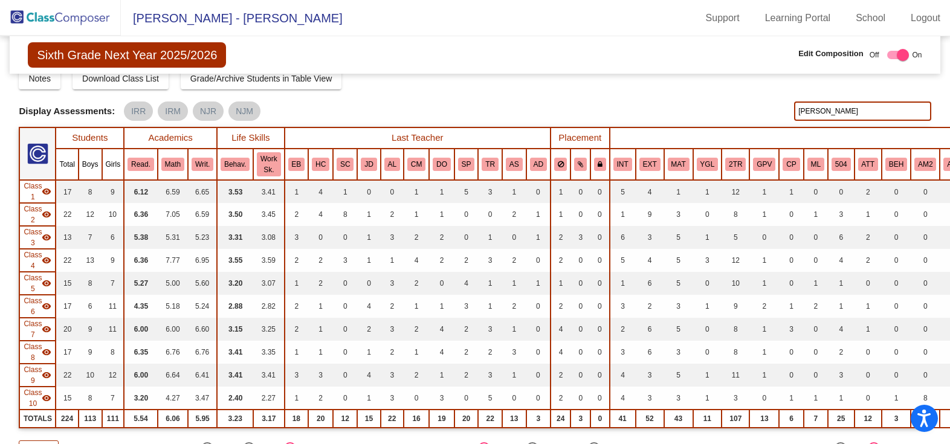
click at [803, 112] on input "[PERSON_NAME]" at bounding box center [862, 111] width 137 height 19
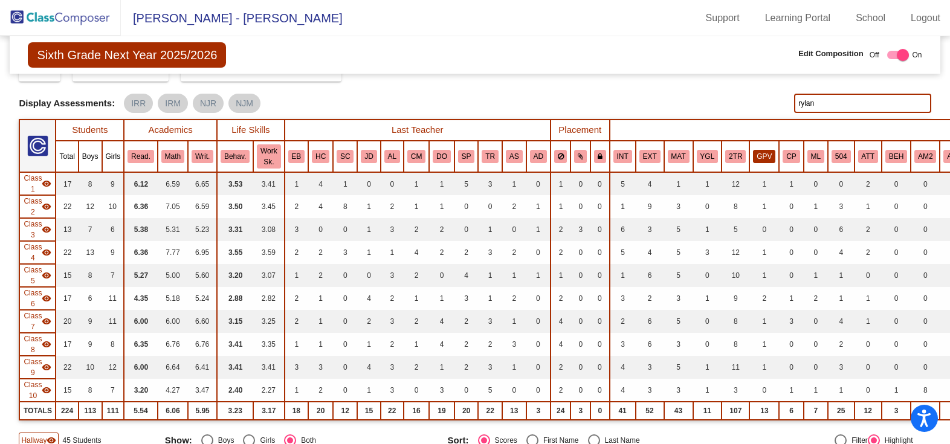
scroll to position [0, 0]
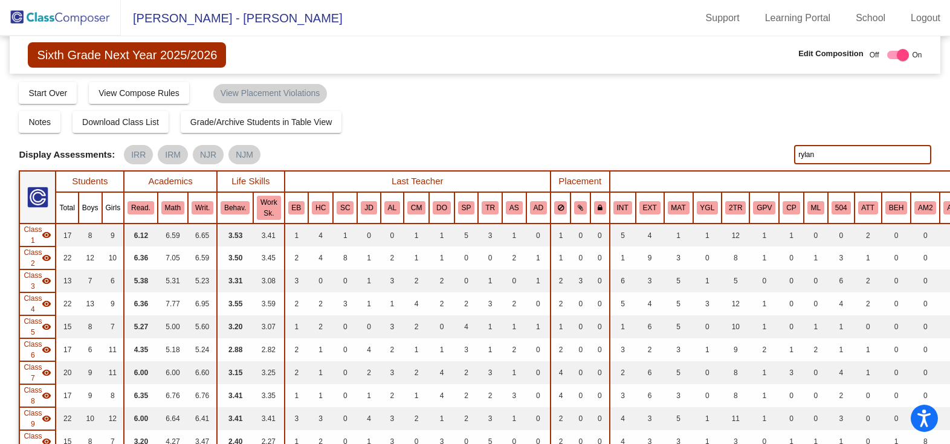
drag, startPoint x: 827, startPoint y: 152, endPoint x: 701, endPoint y: 165, distance: 127.0
click at [701, 164] on div "Display Scores for Years: [DATE] - [DATE] [DATE] - [DATE] Display Assessments: …" at bounding box center [475, 154] width 912 height 19
drag, startPoint x: 821, startPoint y: 152, endPoint x: 702, endPoint y: 137, distance: 120.5
click at [702, 137] on div "Display Scores for Years: [DATE] - [DATE] [DATE] - [DATE] Grade/Archive Student…" at bounding box center [475, 290] width 912 height 419
type input "[PERSON_NAME]"
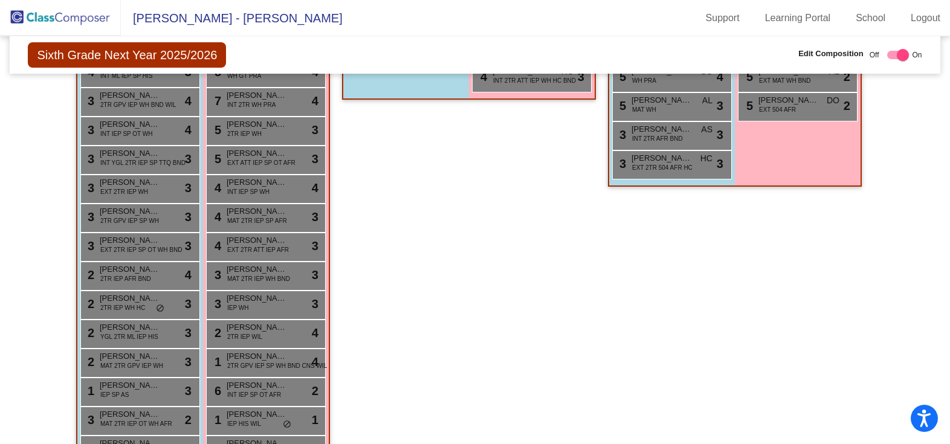
scroll to position [708, 0]
